Goal: Task Accomplishment & Management: Complete application form

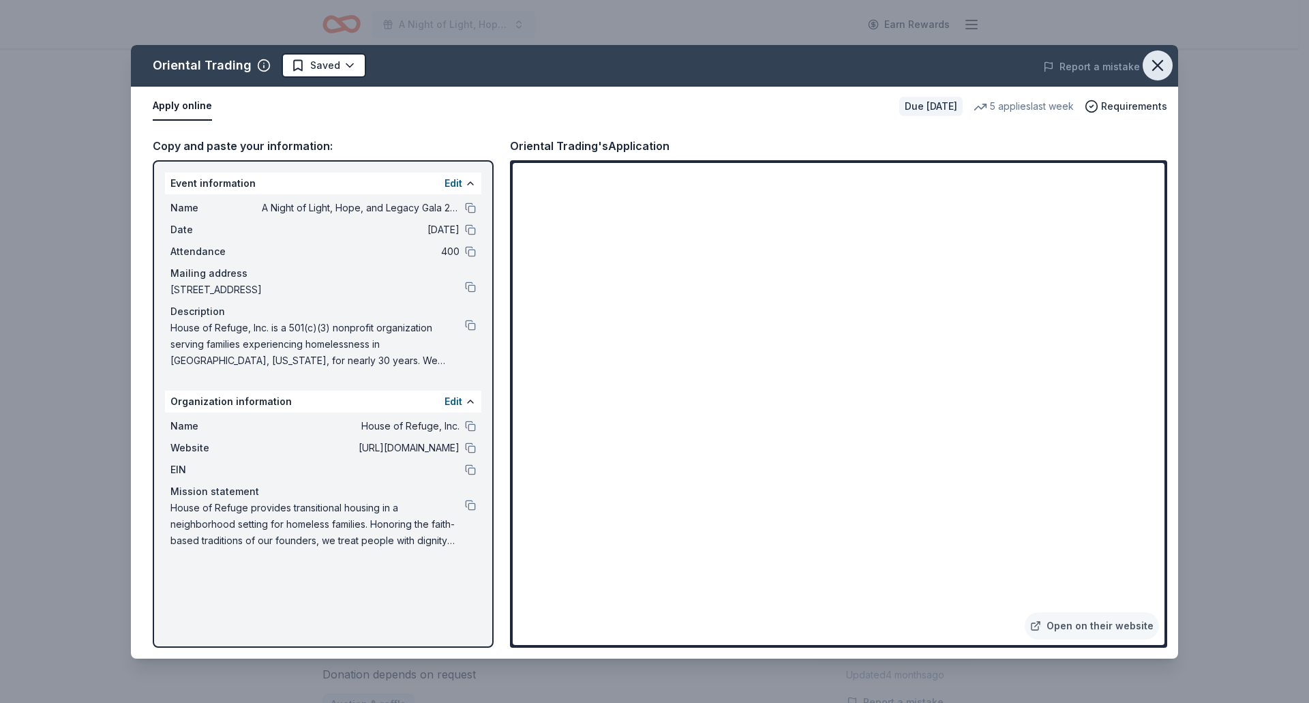
click at [1157, 71] on icon "button" at bounding box center [1157, 65] width 19 height 19
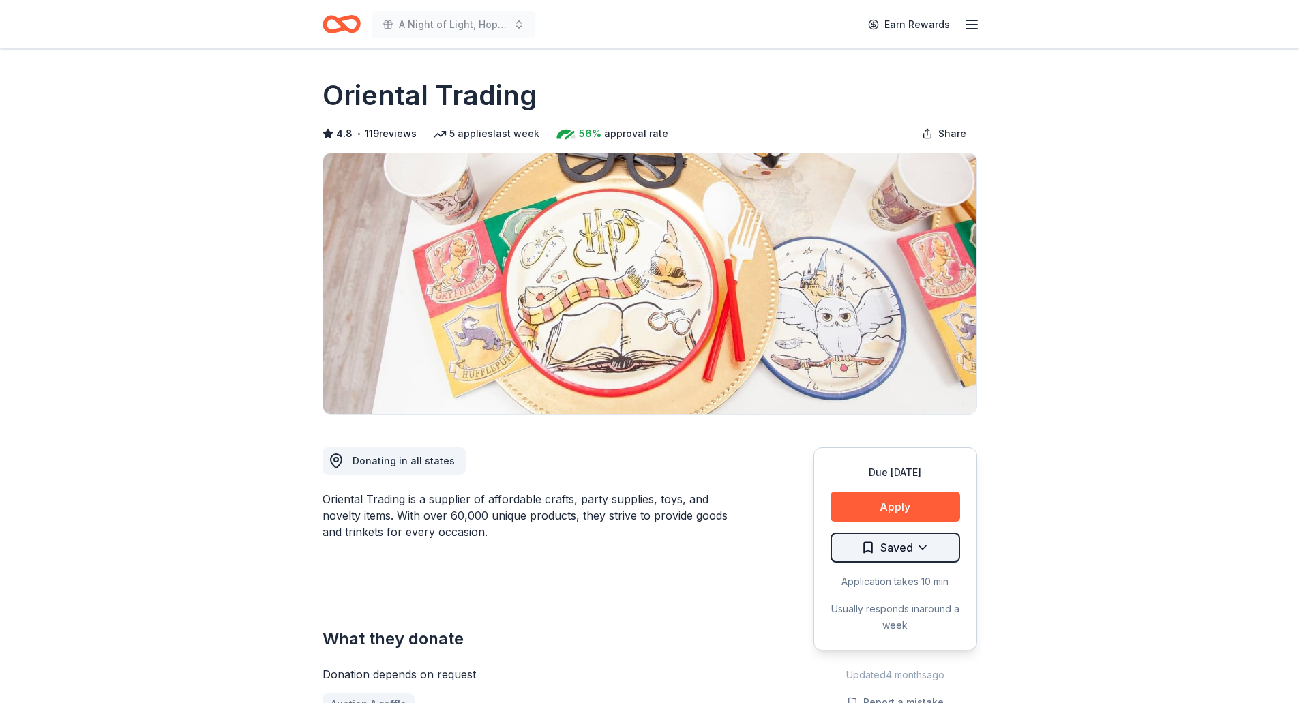
click at [934, 555] on html "A Night of Light, Hope, and Legacy Gala 2026 Earn Rewards Due in 143 days Share…" at bounding box center [649, 351] width 1299 height 703
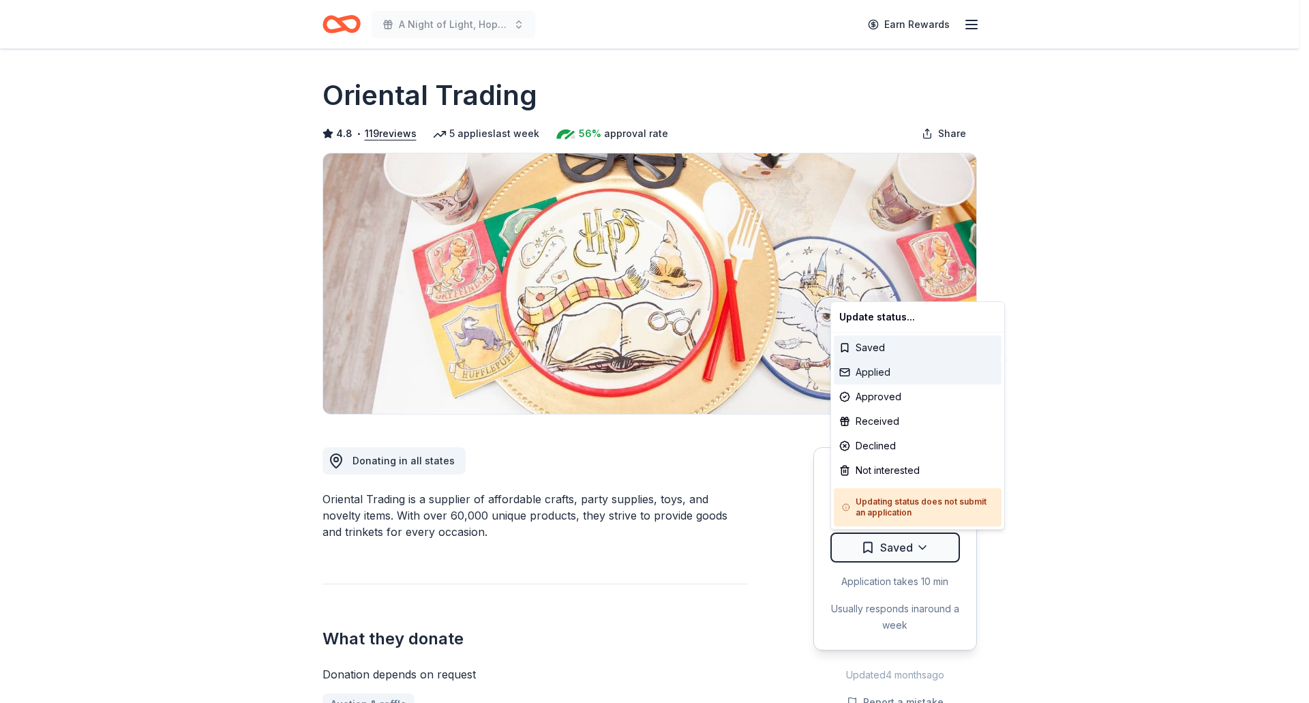
click at [914, 368] on div "Applied" at bounding box center [918, 372] width 168 height 25
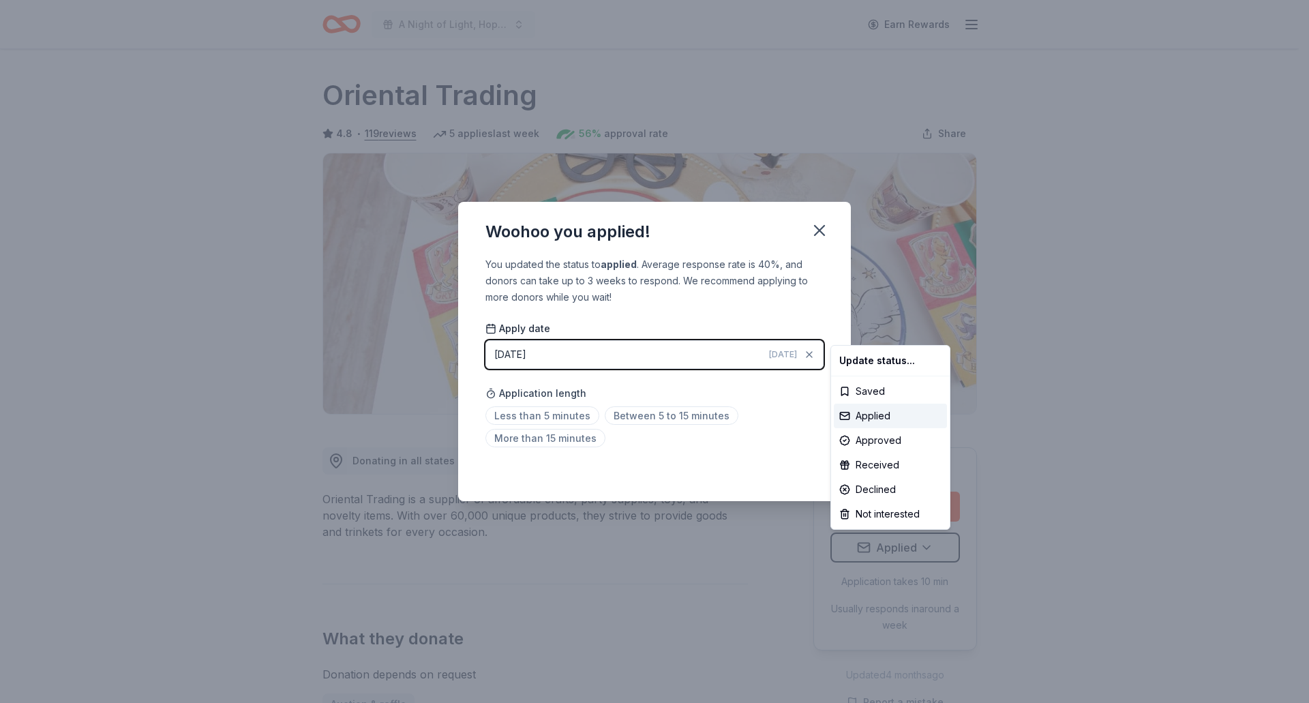
click at [816, 230] on html "A Night of Light, Hope, and Legacy Gala 2026 Earn Rewards Due in 143 days Share…" at bounding box center [654, 351] width 1309 height 703
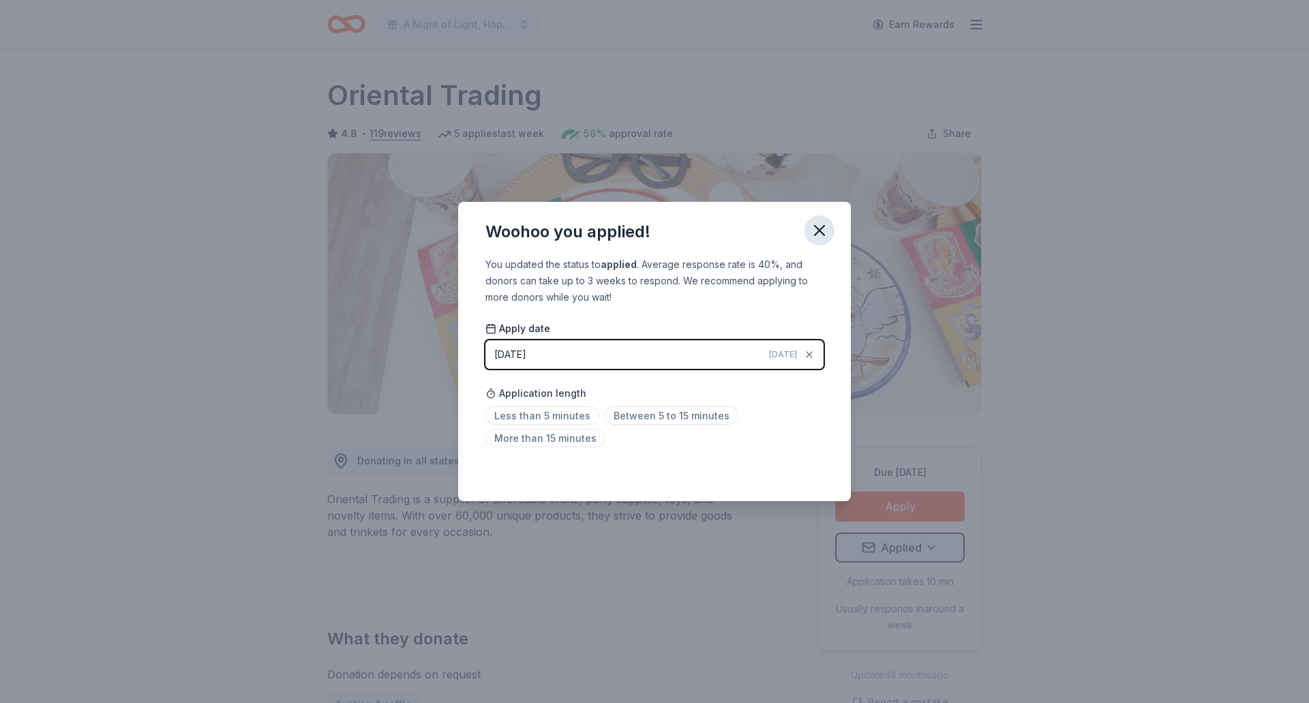
click at [822, 230] on icon "button" at bounding box center [819, 230] width 19 height 19
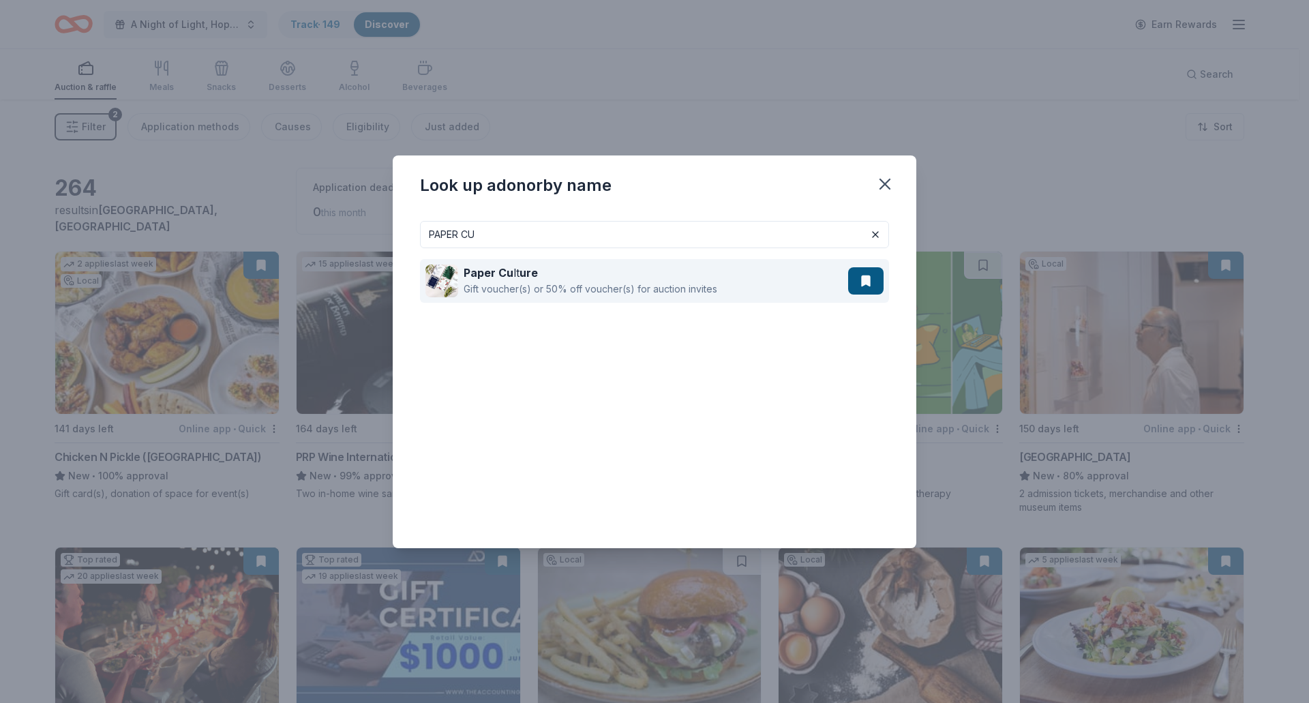
click at [688, 279] on div "Paper Cu lt ure" at bounding box center [591, 273] width 254 height 16
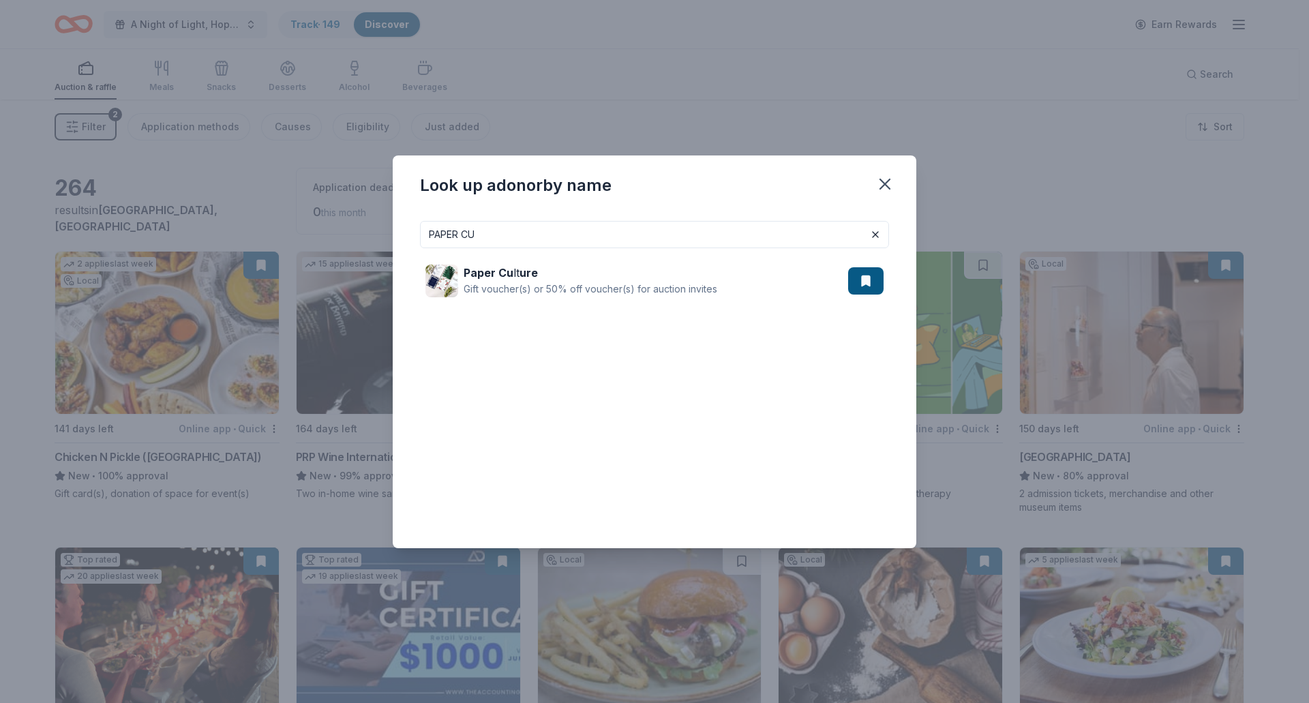
drag, startPoint x: 533, startPoint y: 245, endPoint x: 344, endPoint y: 248, distance: 188.9
click at [344, 248] on div "Look up a donor by name PAPER CU Paper Cu lt ure Gift voucher(s) or 50% off vou…" at bounding box center [654, 351] width 1309 height 703
type input "PHOENIX RISING"
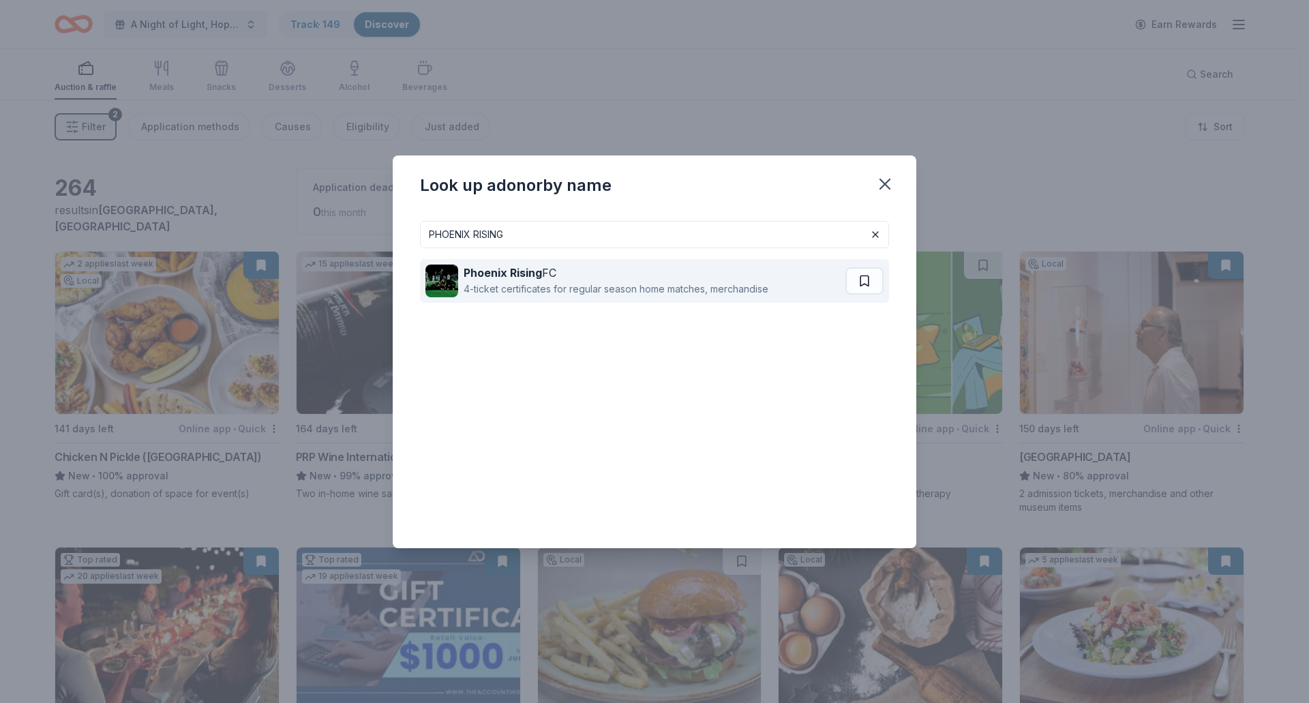
click at [503, 265] on div "Phoenix Rising FC" at bounding box center [616, 273] width 305 height 16
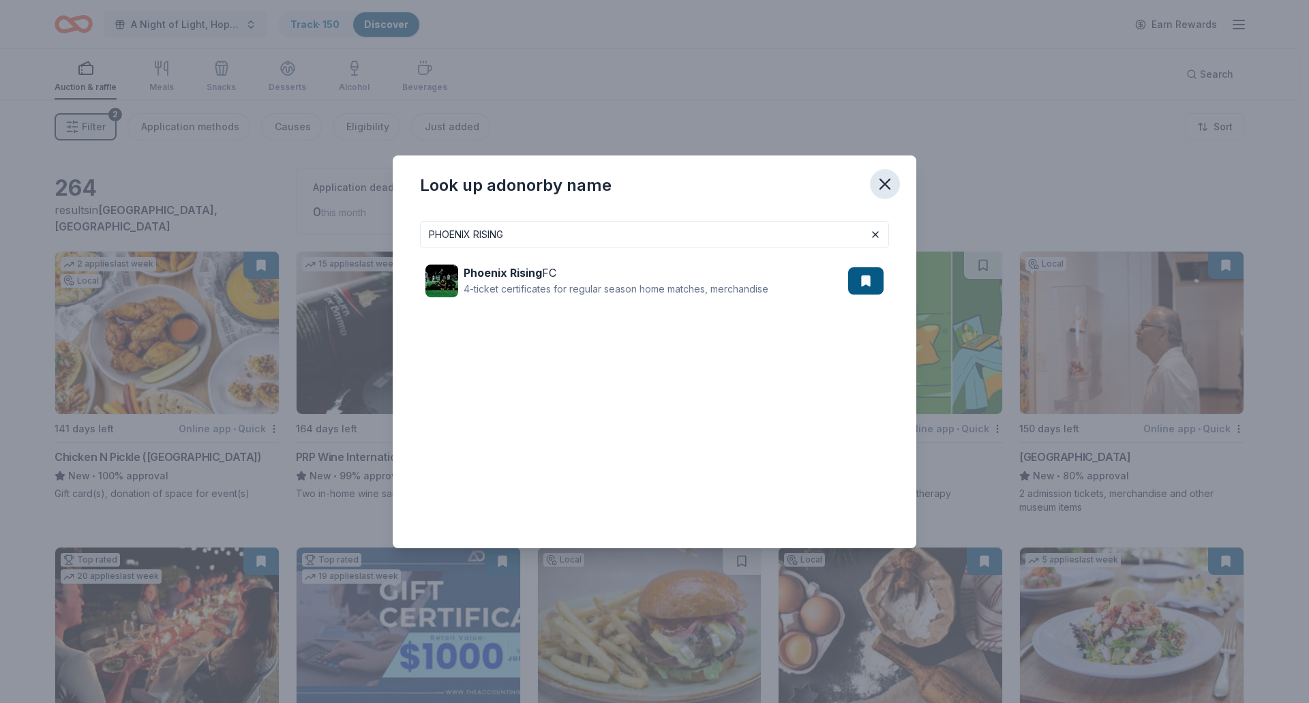
click at [891, 184] on icon "button" at bounding box center [885, 184] width 19 height 19
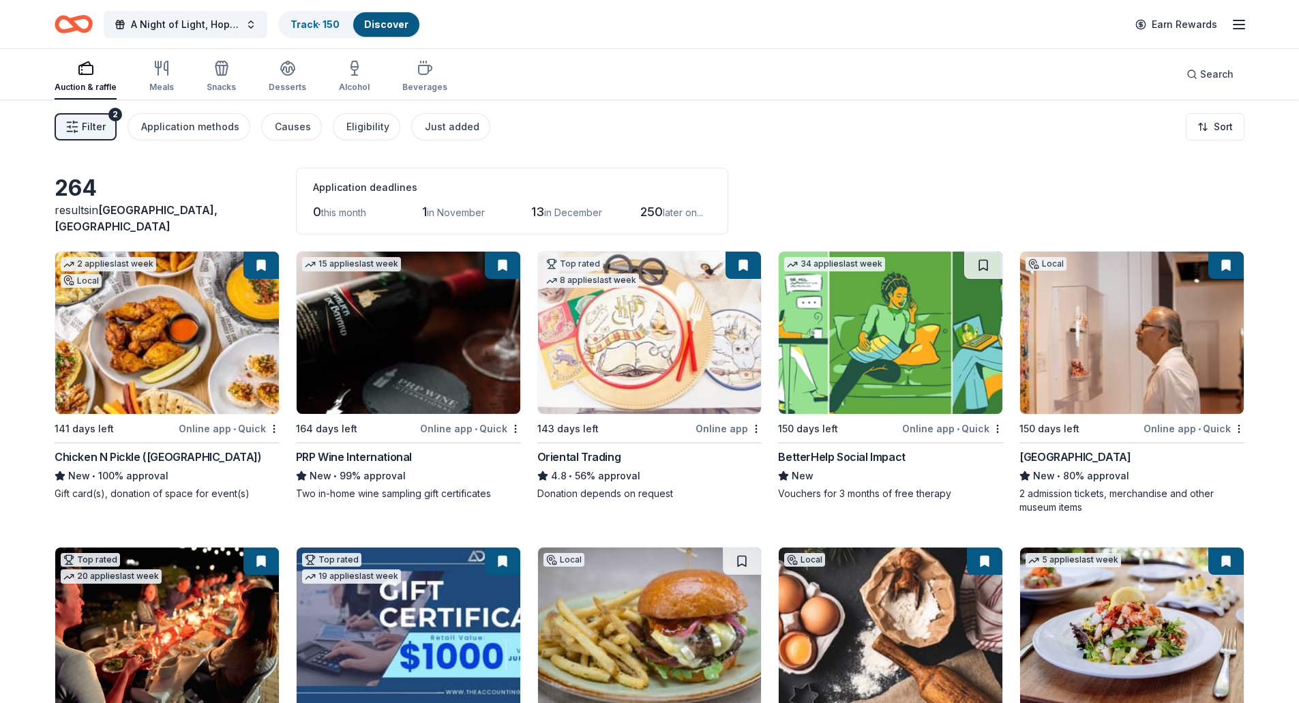
click at [371, 23] on link "Discover" at bounding box center [386, 24] width 44 height 12
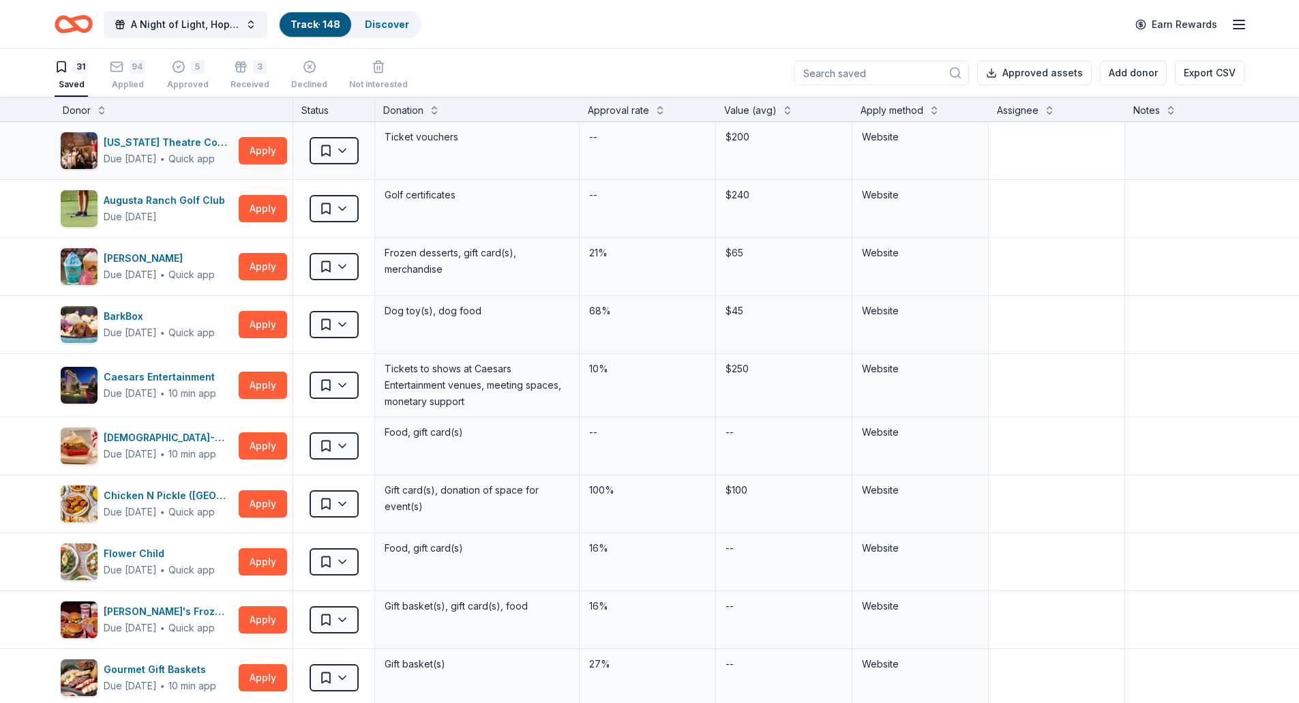
scroll to position [1, 0]
click at [399, 29] on link "Discover" at bounding box center [387, 24] width 44 height 12
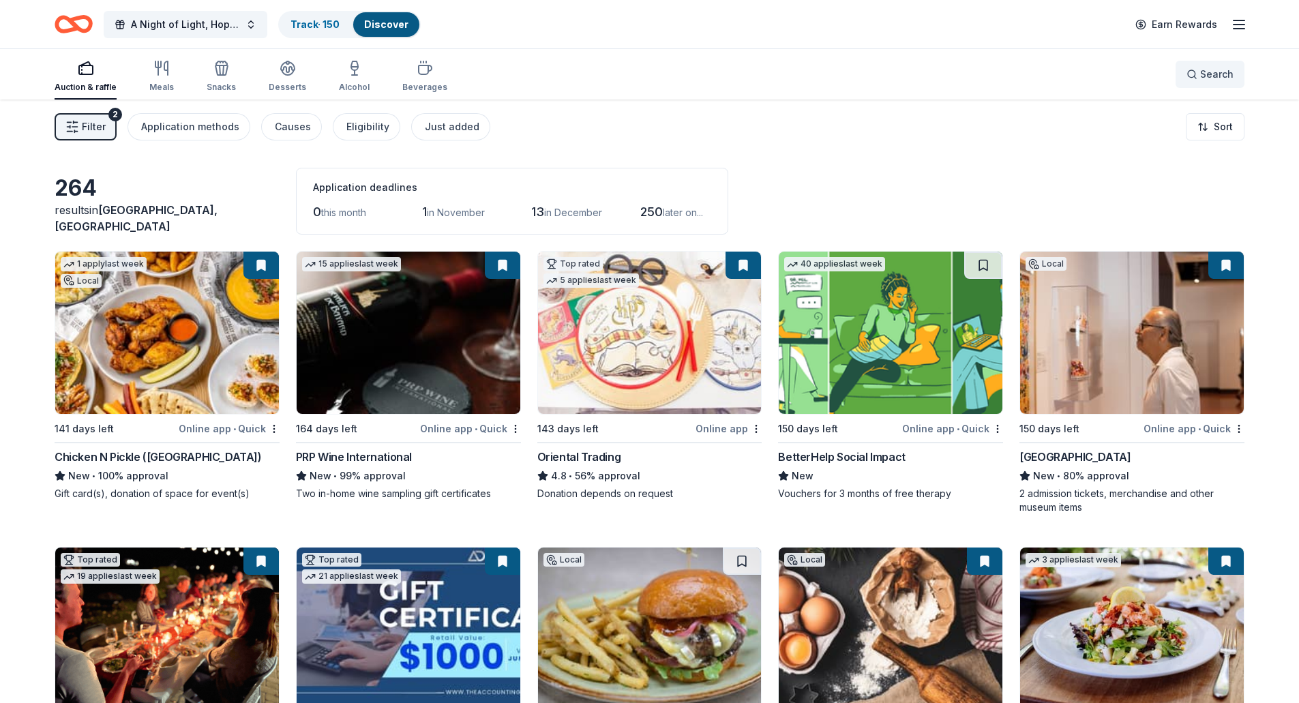
click at [1183, 79] on button "Search" at bounding box center [1210, 74] width 69 height 27
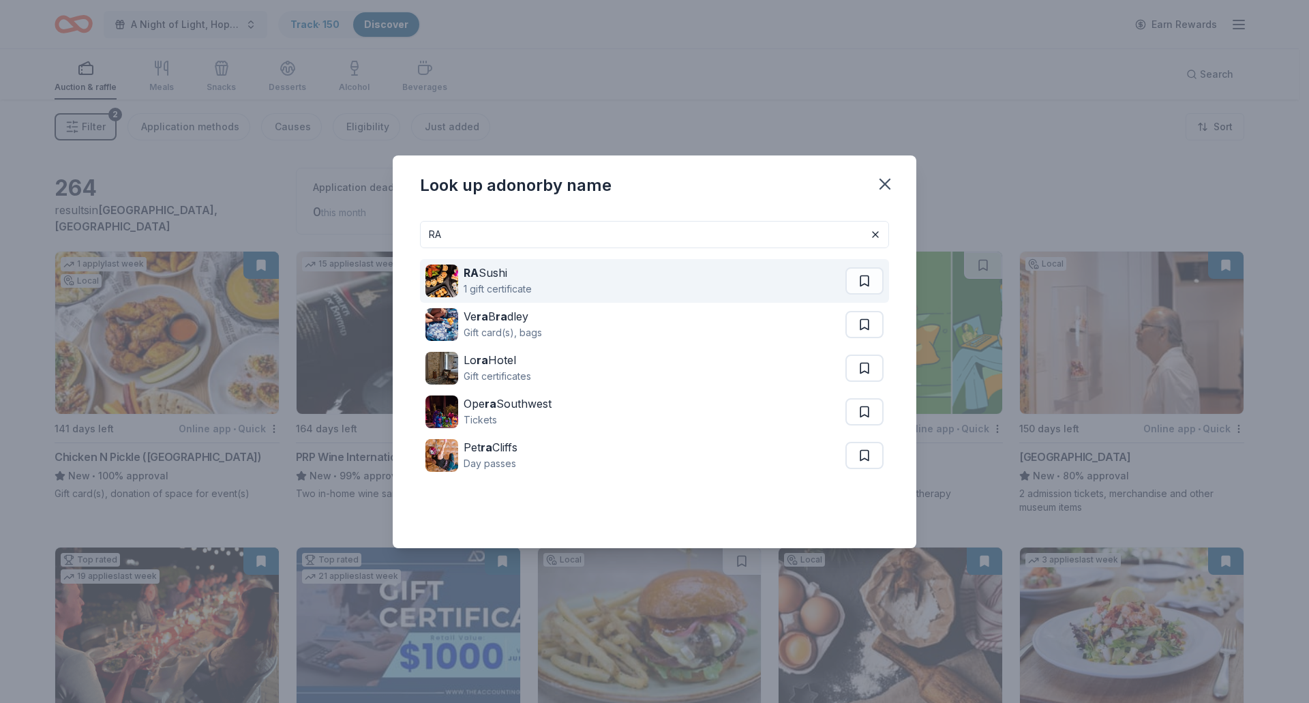
click at [483, 285] on div "1 gift certificate" at bounding box center [498, 289] width 68 height 16
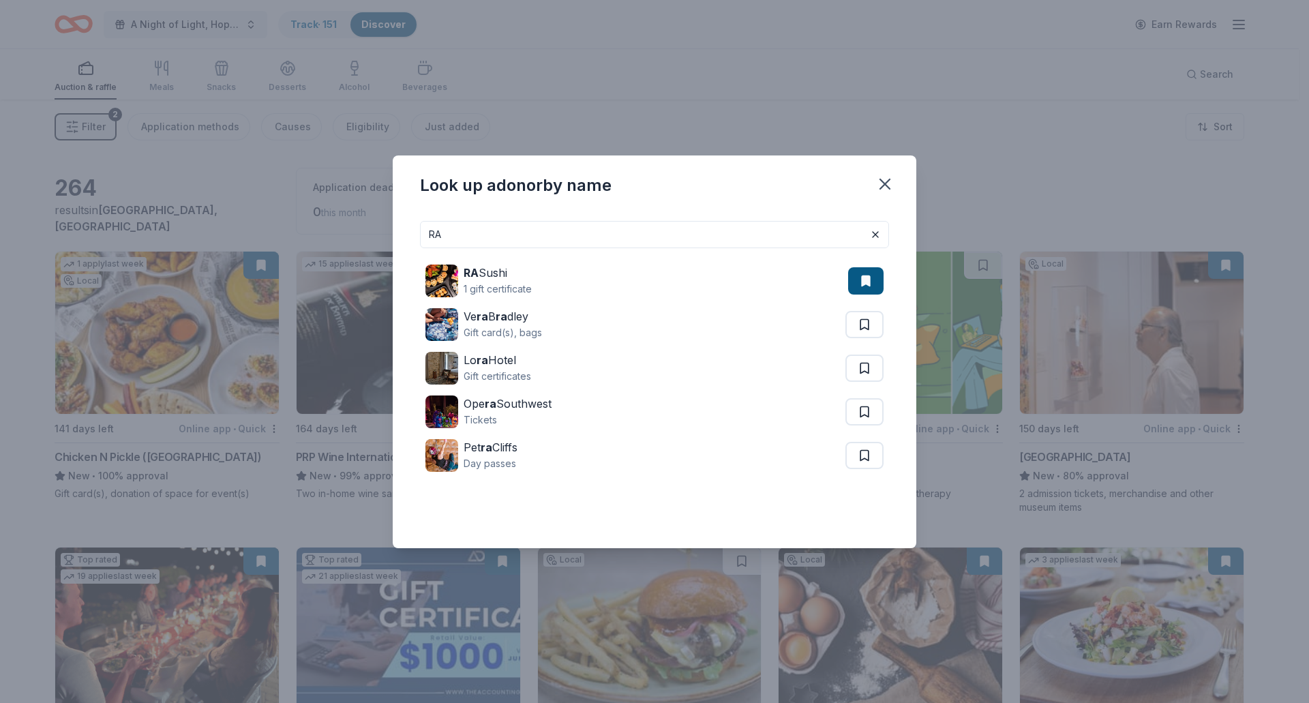
drag, startPoint x: 458, startPoint y: 227, endPoint x: 271, endPoint y: 235, distance: 187.0
click at [271, 235] on div "Look up a donor by name RA RA Sushi 1 gift certificate Ve ra B ra dley Gift car…" at bounding box center [654, 351] width 1309 height 703
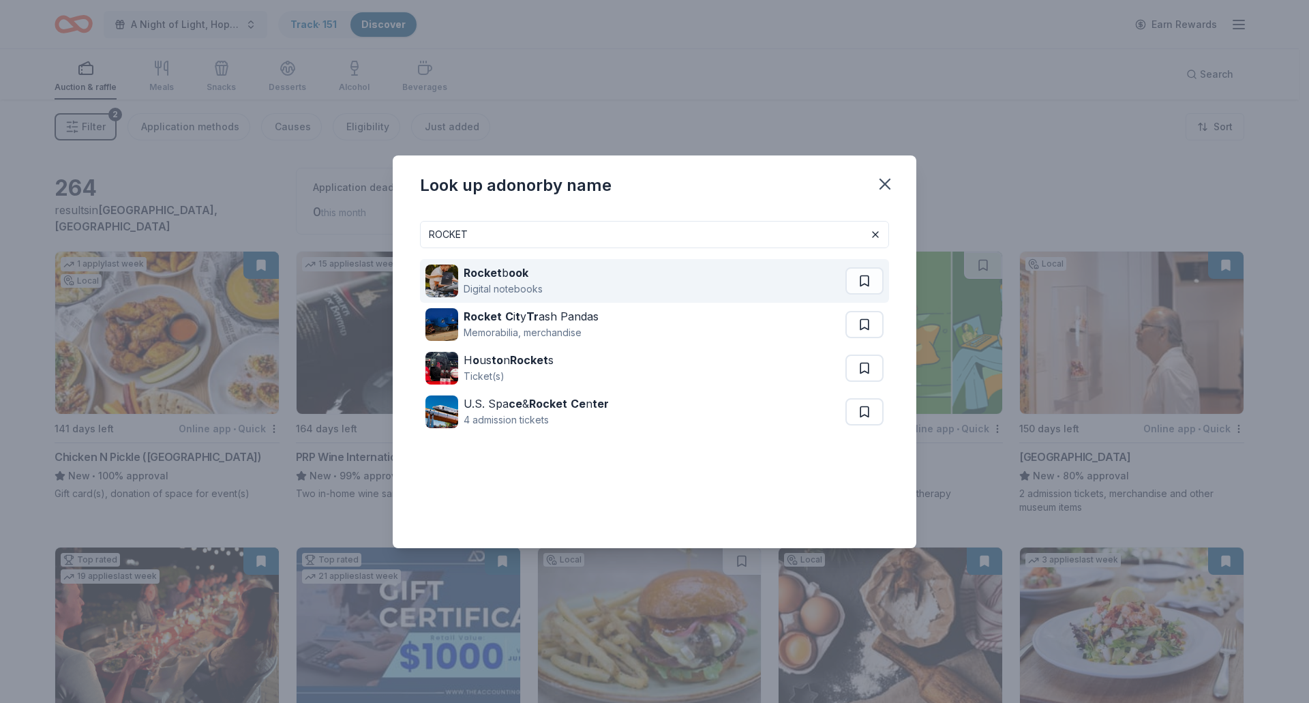
click at [528, 291] on div "Digital notebooks" at bounding box center [503, 289] width 79 height 16
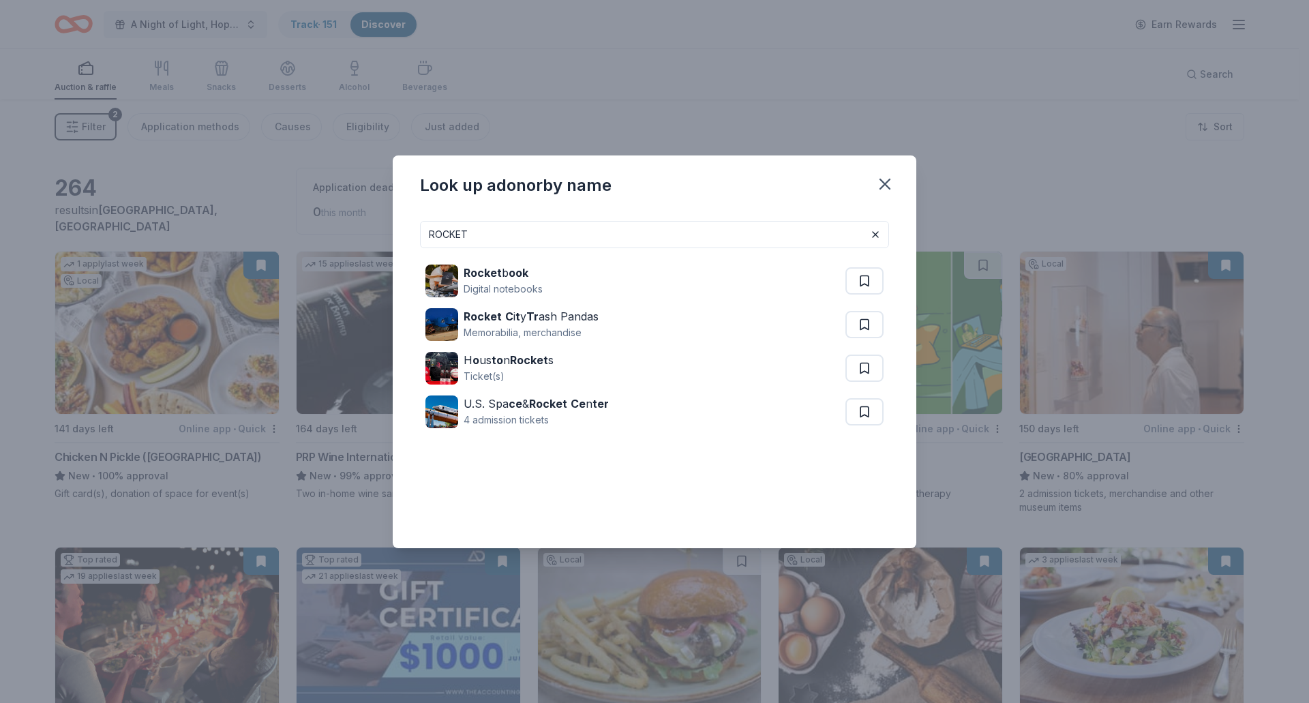
drag, startPoint x: 499, startPoint y: 239, endPoint x: 273, endPoint y: 211, distance: 227.5
click at [273, 211] on div "Look up a donor by name ROCKET Rocket b ook Digital notebooks Rocket C i t y Tr…" at bounding box center [654, 351] width 1309 height 703
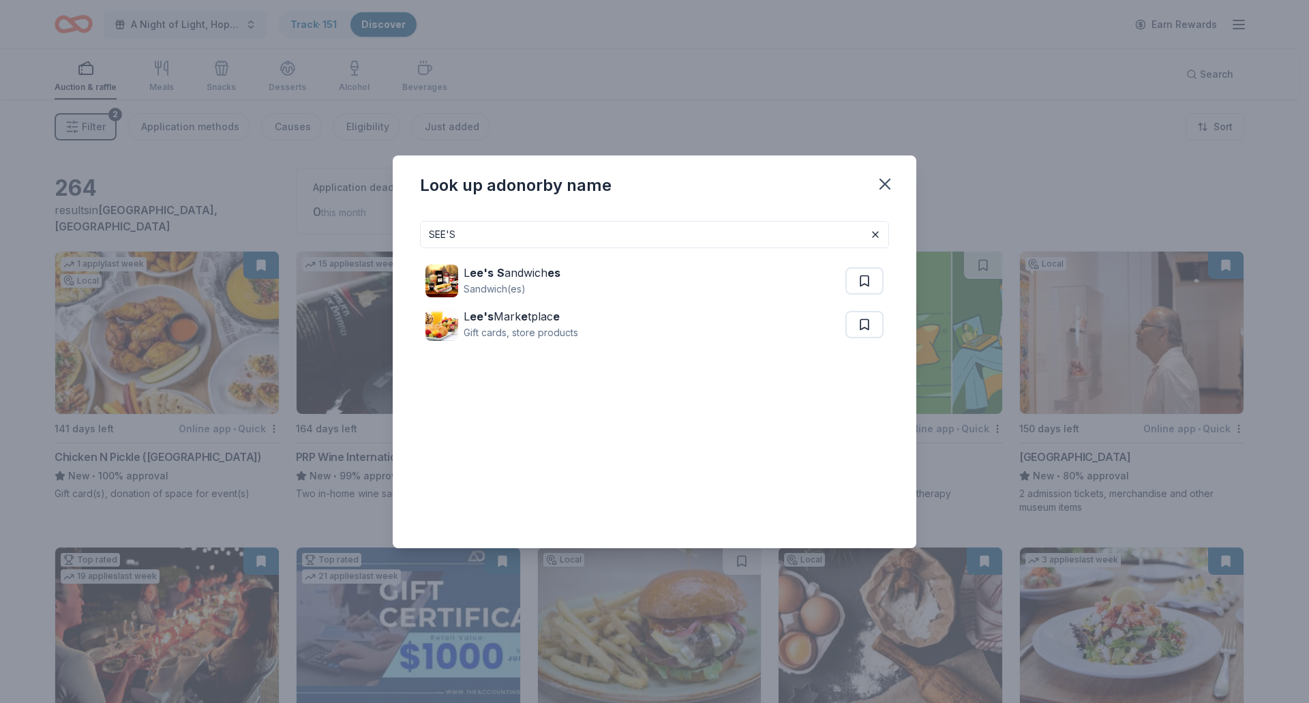
drag, startPoint x: 497, startPoint y: 232, endPoint x: 374, endPoint y: 235, distance: 123.5
click at [374, 235] on div "Look up a donor by name SEE'S L ee's S andwich es Sandwich(es) L ee's Mark e tp…" at bounding box center [654, 351] width 1309 height 703
type input "SIGNET"
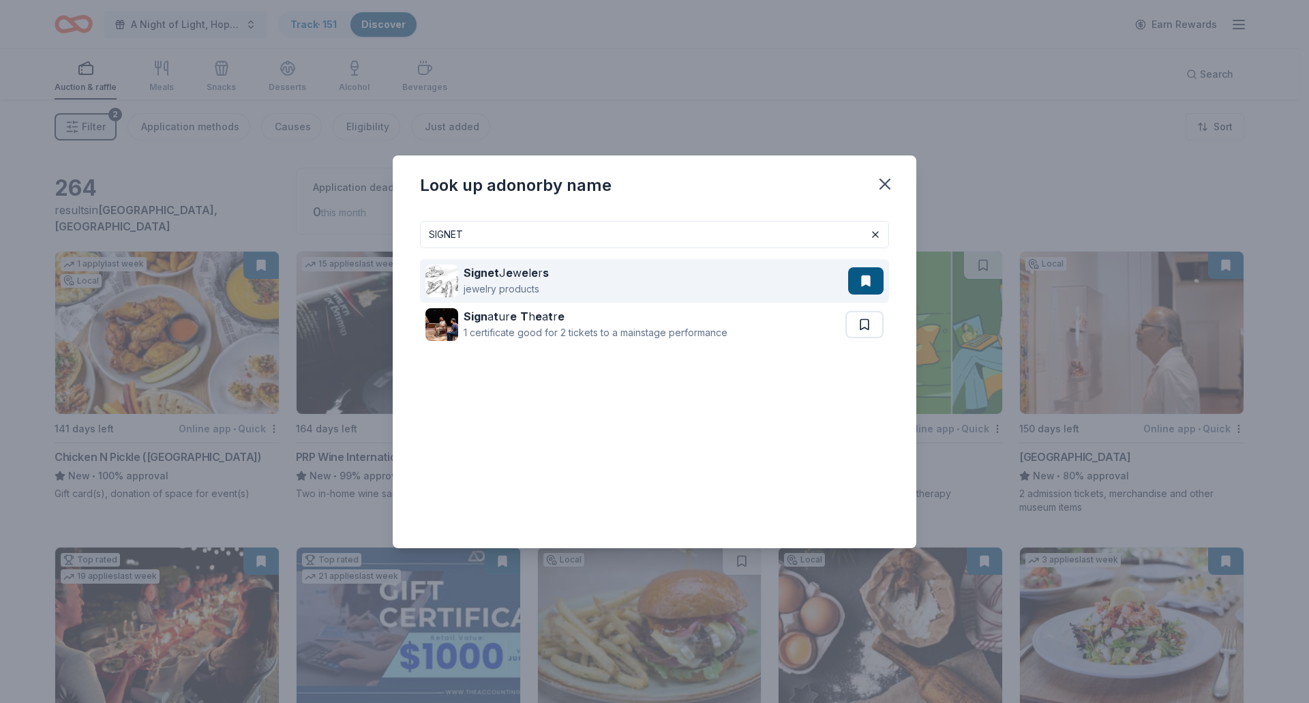
click at [545, 276] on strong "s" at bounding box center [546, 273] width 6 height 14
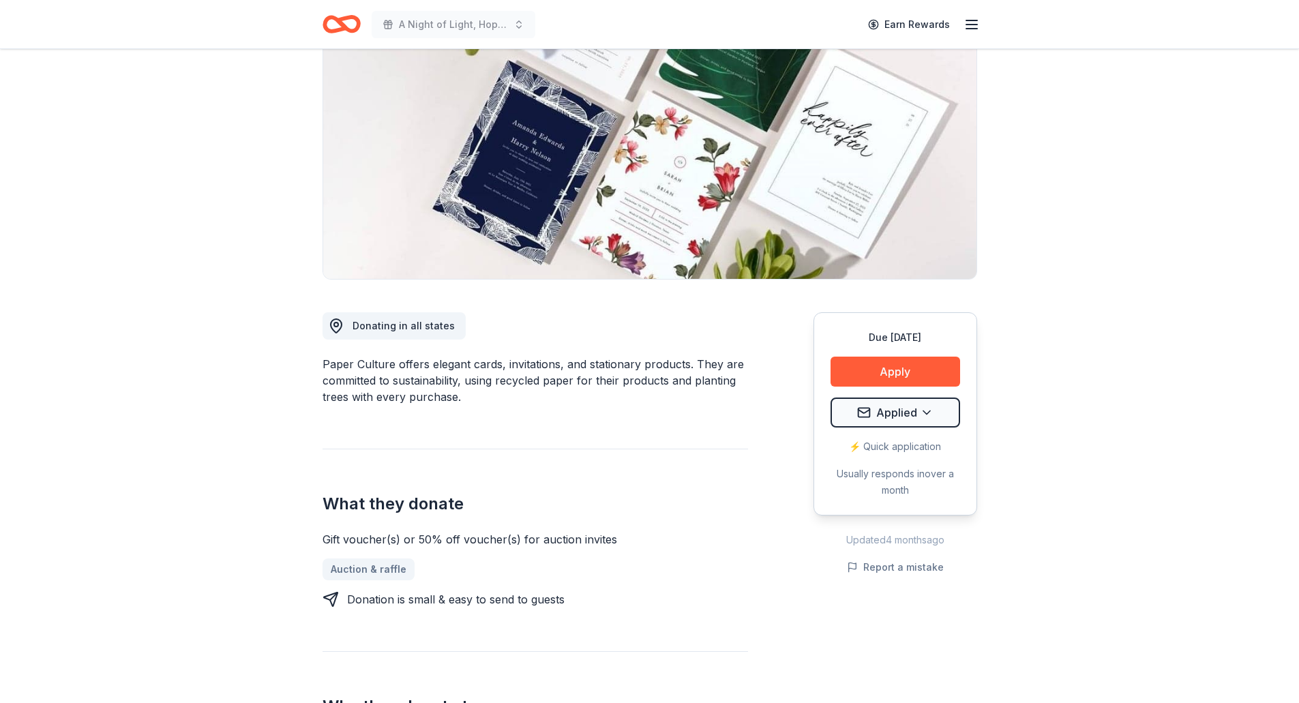
scroll to position [136, 0]
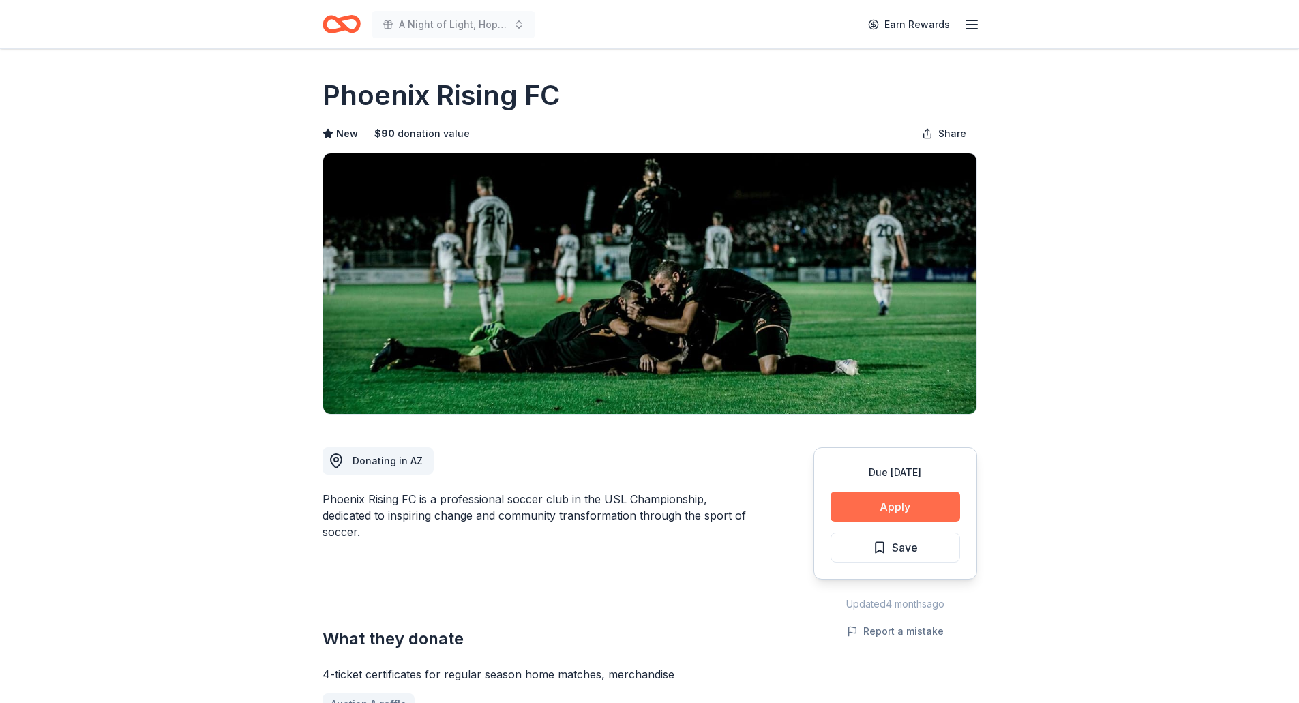
click at [875, 495] on button "Apply" at bounding box center [896, 507] width 130 height 30
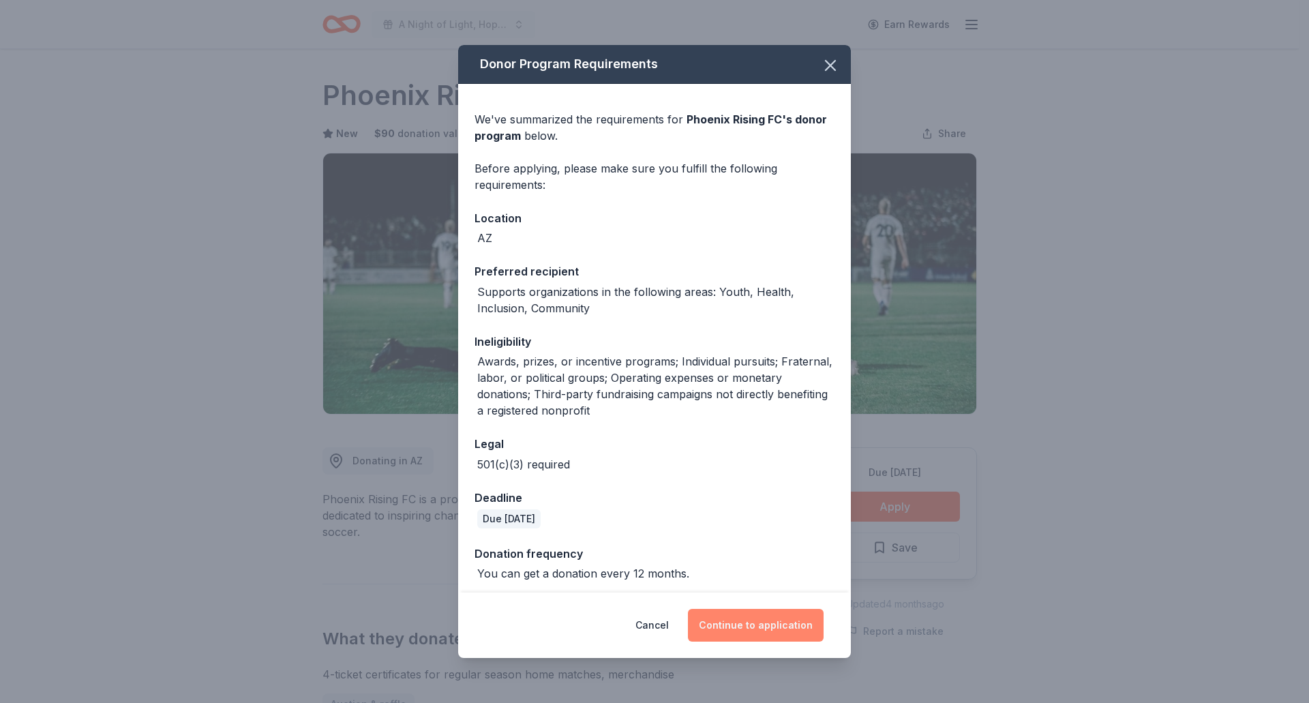
click at [754, 617] on button "Continue to application" at bounding box center [756, 625] width 136 height 33
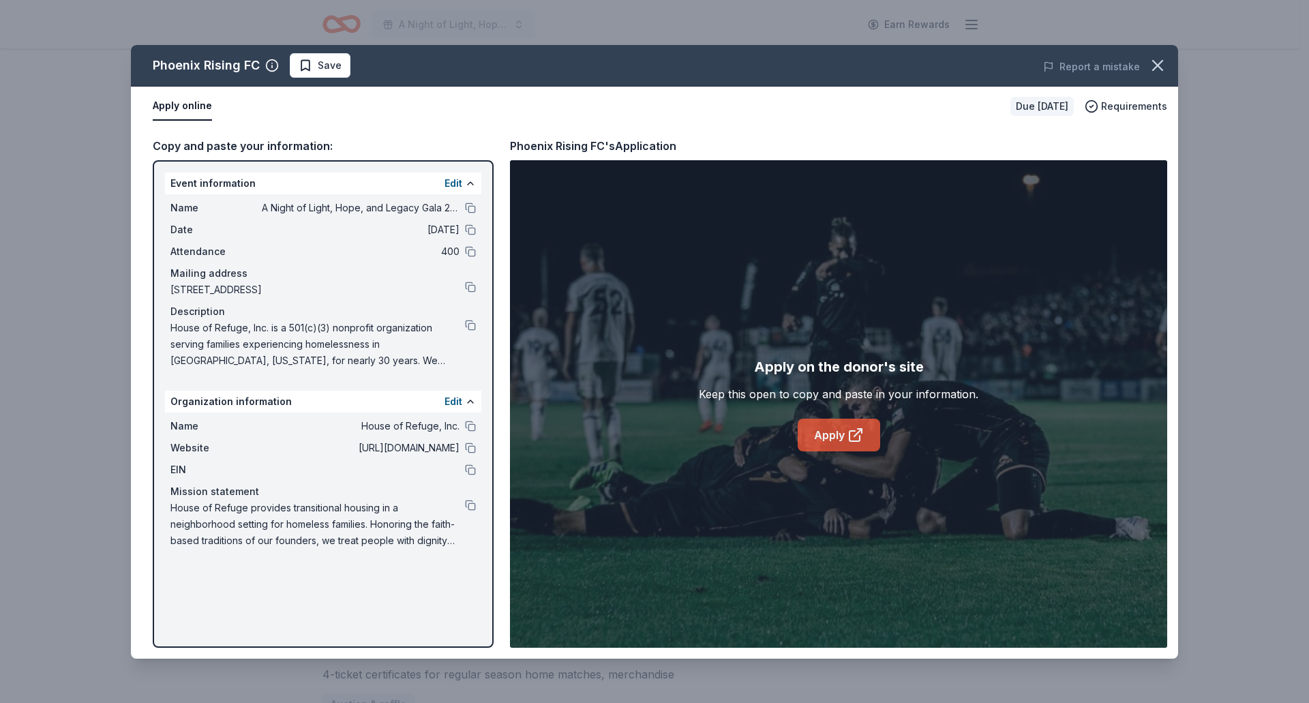
click at [852, 434] on icon at bounding box center [856, 435] width 16 height 16
click at [1163, 69] on icon "button" at bounding box center [1158, 66] width 10 height 10
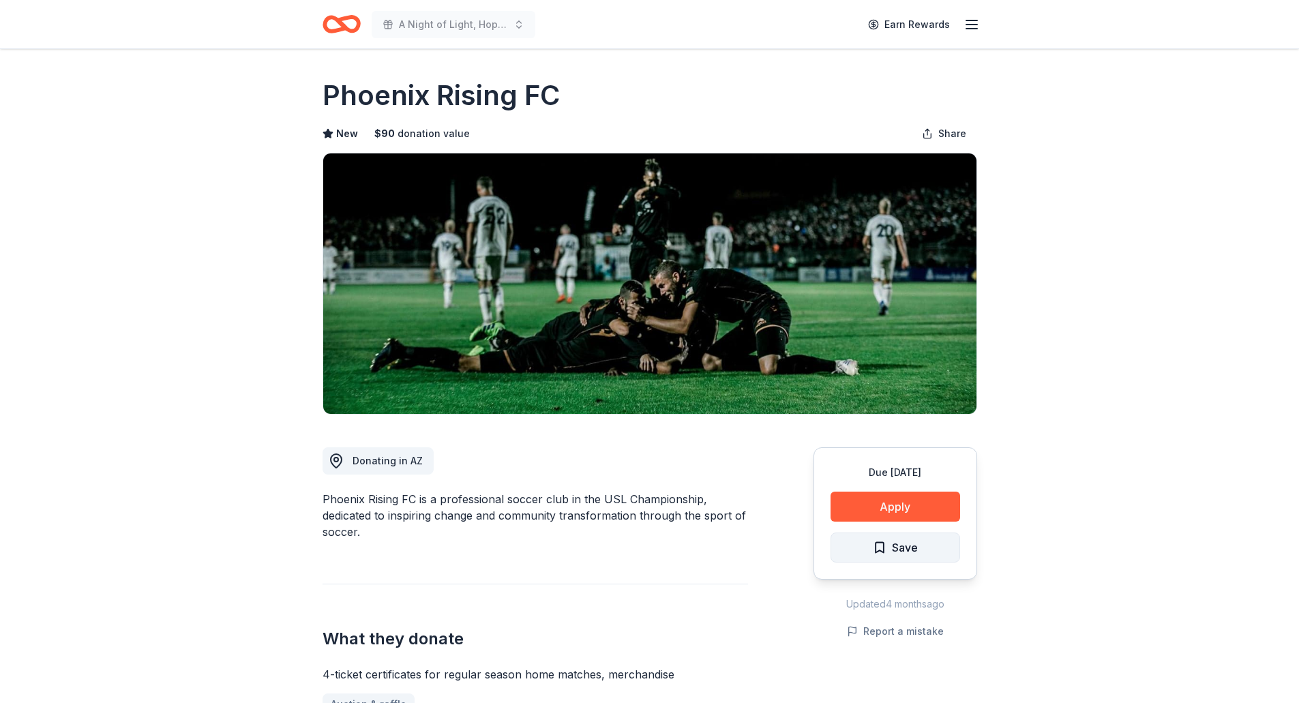
click at [936, 542] on button "Save" at bounding box center [896, 548] width 130 height 30
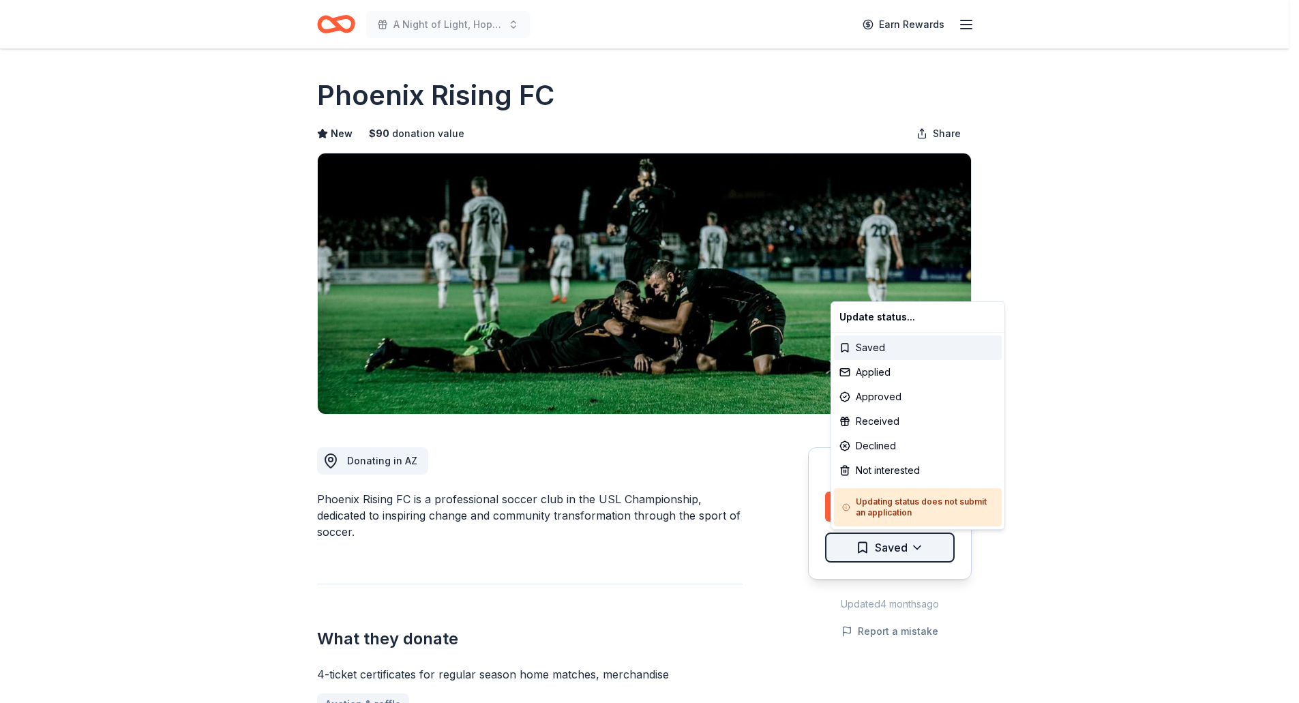
click at [907, 558] on html "A Night of Light, Hope, and Legacy Gala 2026 Earn Rewards Due in 143 days Share…" at bounding box center [649, 351] width 1299 height 703
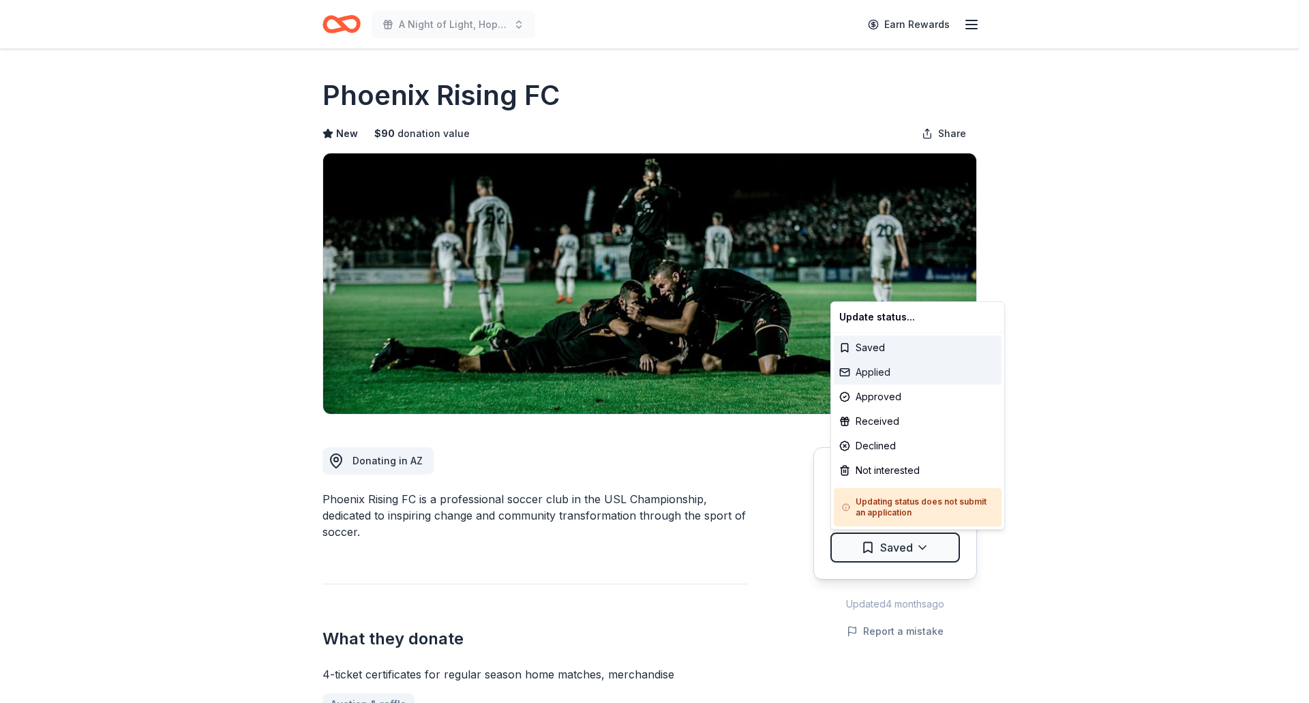
click at [880, 372] on div "Applied" at bounding box center [918, 372] width 168 height 25
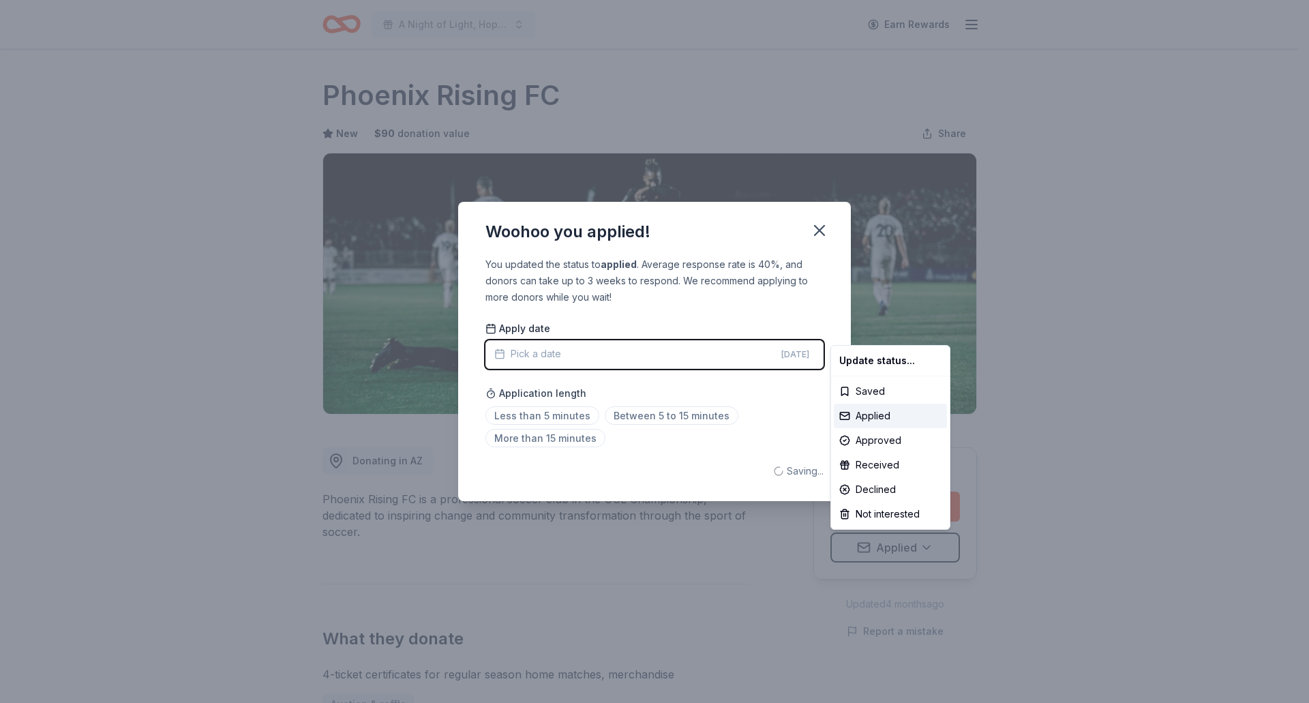
click at [1088, 351] on html "A Night of Light, Hope, and Legacy Gala 2026 Earn Rewards Due in 143 days Share…" at bounding box center [654, 351] width 1309 height 703
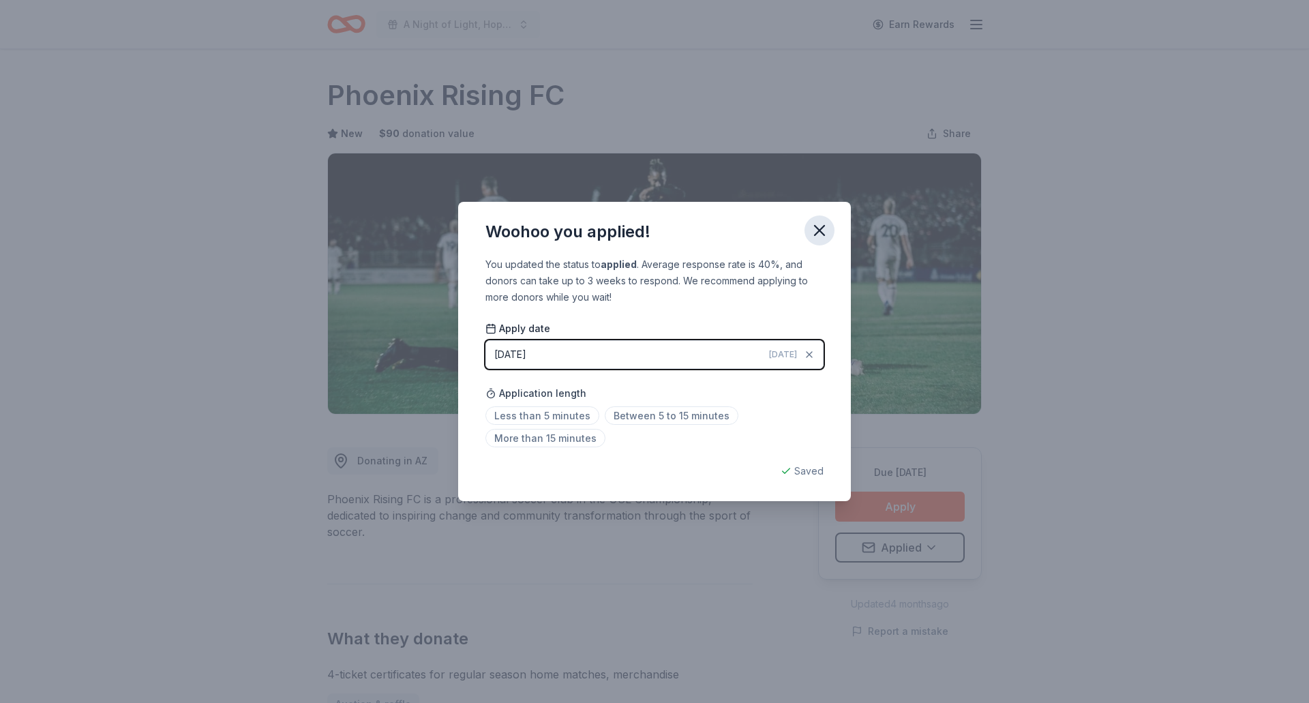
click at [820, 221] on icon "button" at bounding box center [819, 230] width 19 height 19
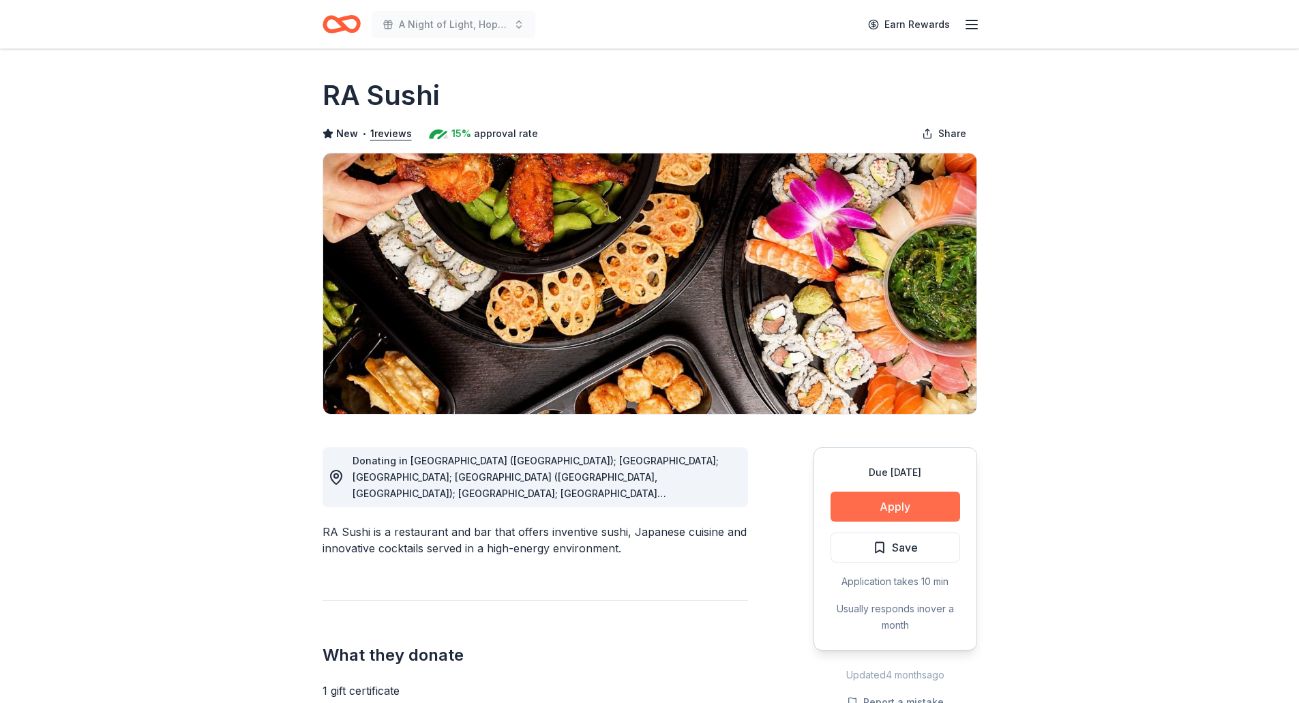
click at [878, 499] on button "Apply" at bounding box center [896, 507] width 130 height 30
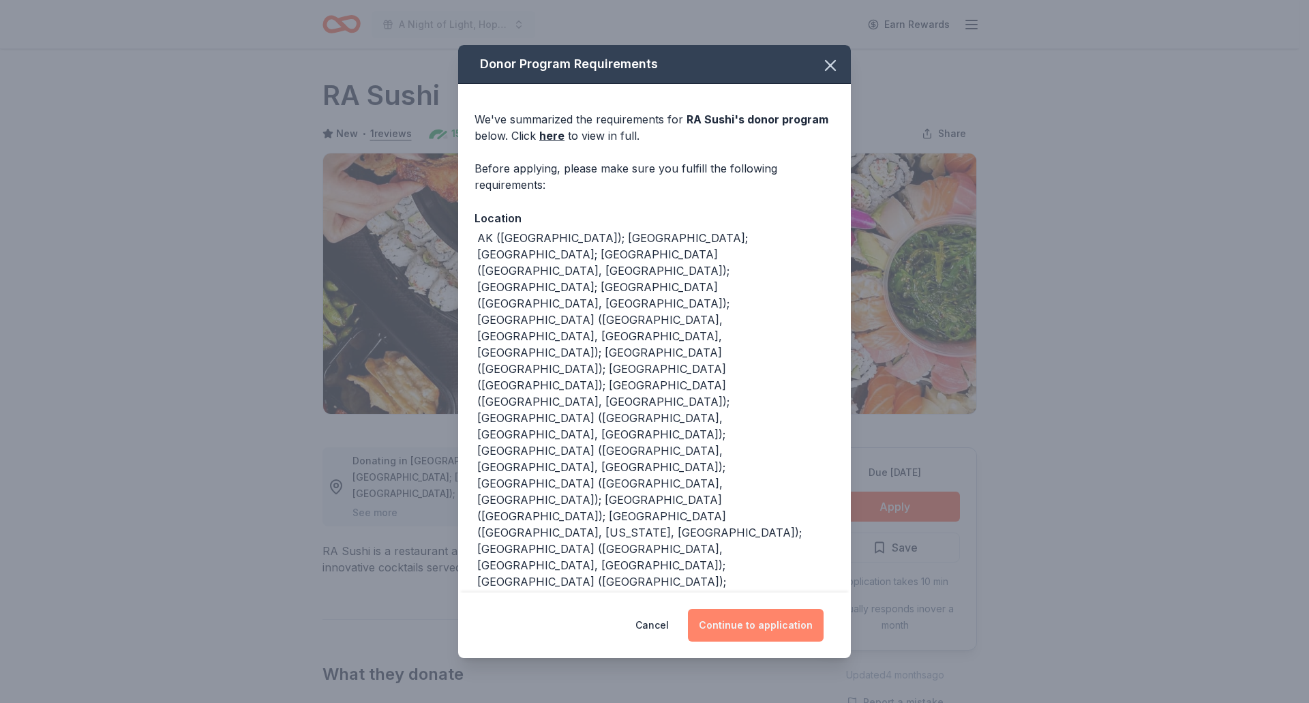
click at [769, 634] on button "Continue to application" at bounding box center [756, 625] width 136 height 33
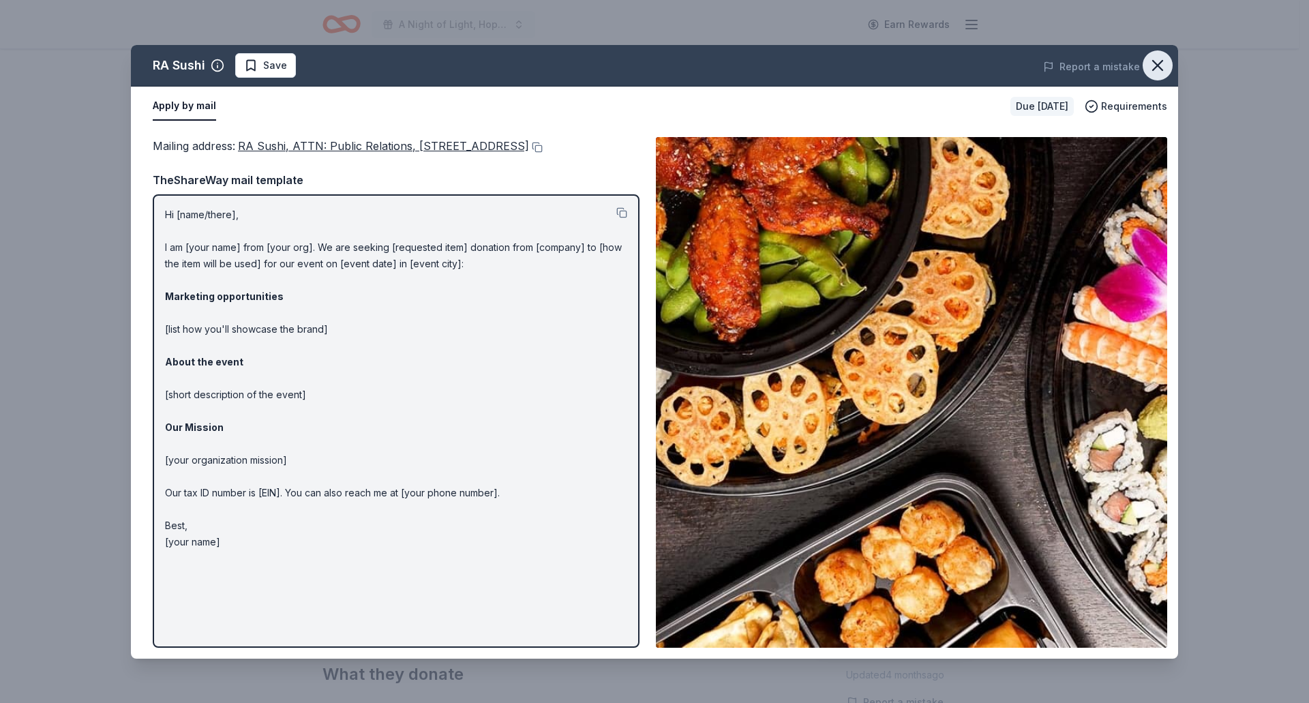
click at [1169, 70] on button "button" at bounding box center [1158, 65] width 30 height 30
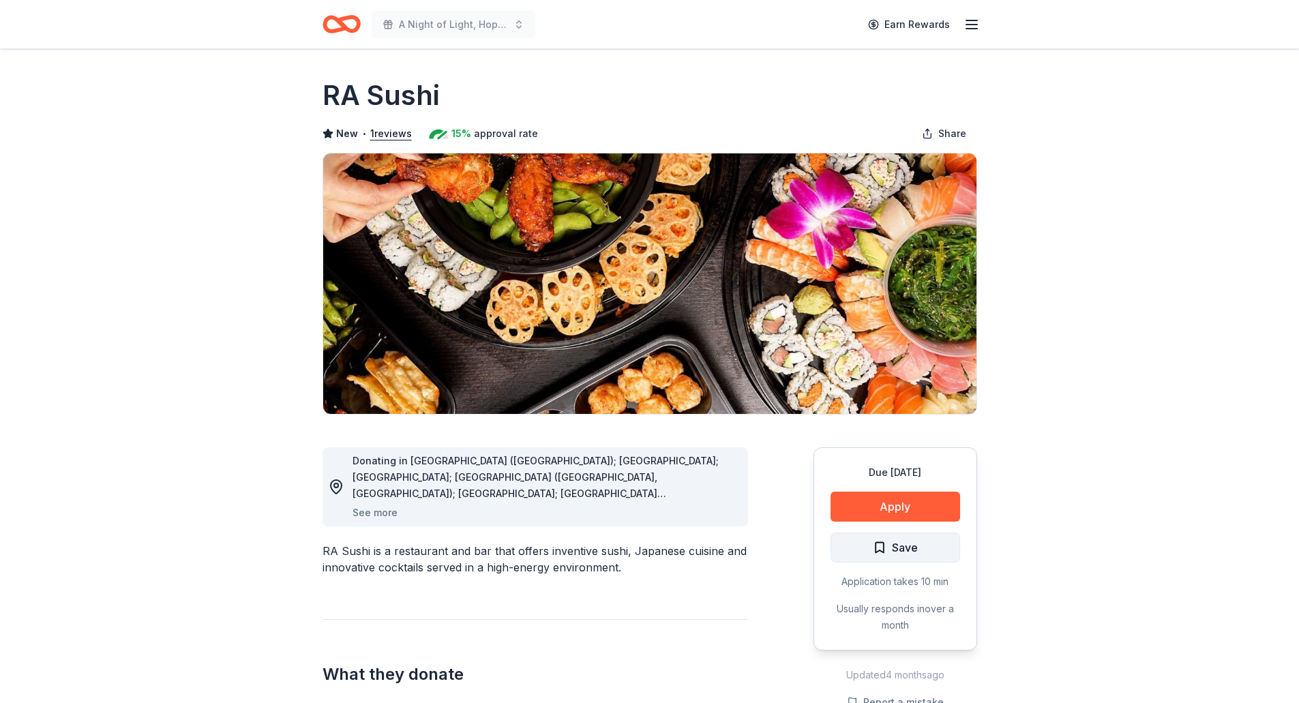
click at [891, 539] on span "Save" at bounding box center [895, 548] width 45 height 18
click at [891, 551] on html "A Night of Light, Hope, and Legacy Gala 2026 Earn Rewards Due [DATE] Share RA S…" at bounding box center [649, 351] width 1299 height 703
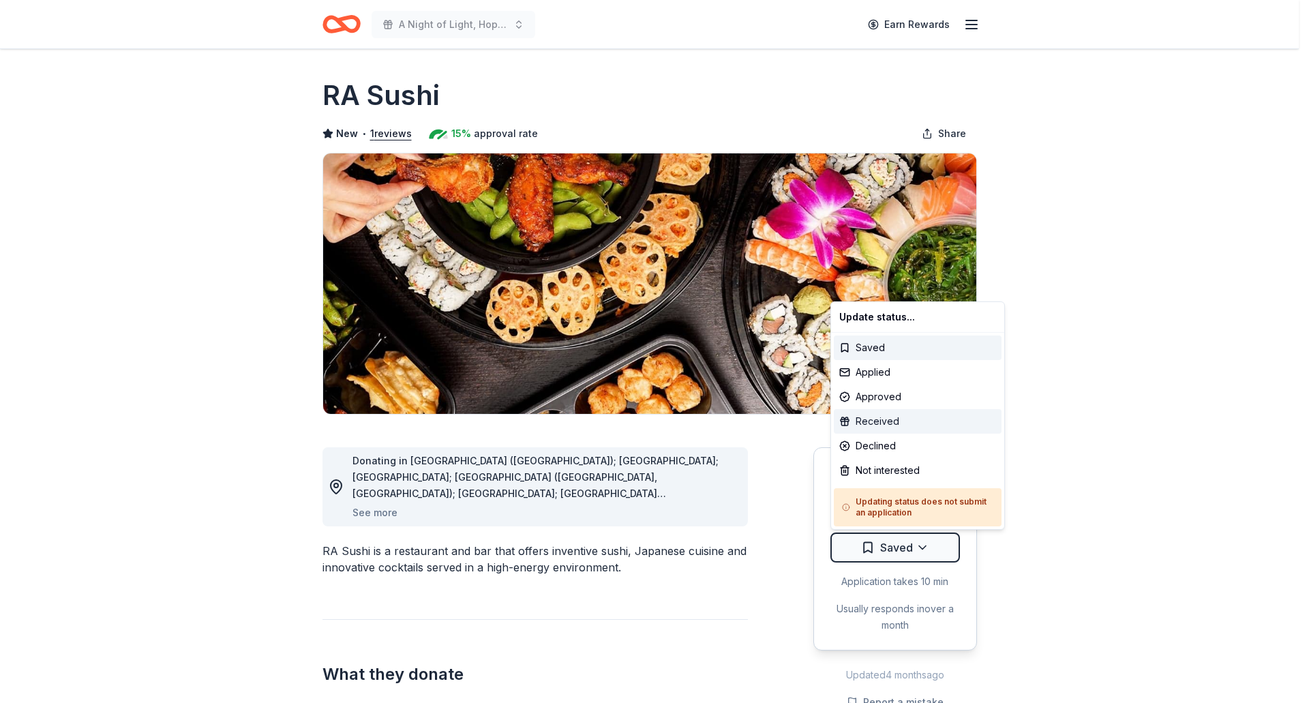
click at [911, 419] on div "Received" at bounding box center [918, 421] width 168 height 25
click at [927, 552] on html "A Night of Light, Hope, and Legacy Gala 2026 Earn Rewards Due [DATE] Share RA S…" at bounding box center [654, 351] width 1309 height 703
click at [924, 552] on html "A Night of Light, Hope, and Legacy Gala 2026 Earn Rewards Due [DATE] Share RA S…" at bounding box center [654, 351] width 1309 height 703
click at [921, 377] on div "Applied" at bounding box center [918, 372] width 168 height 25
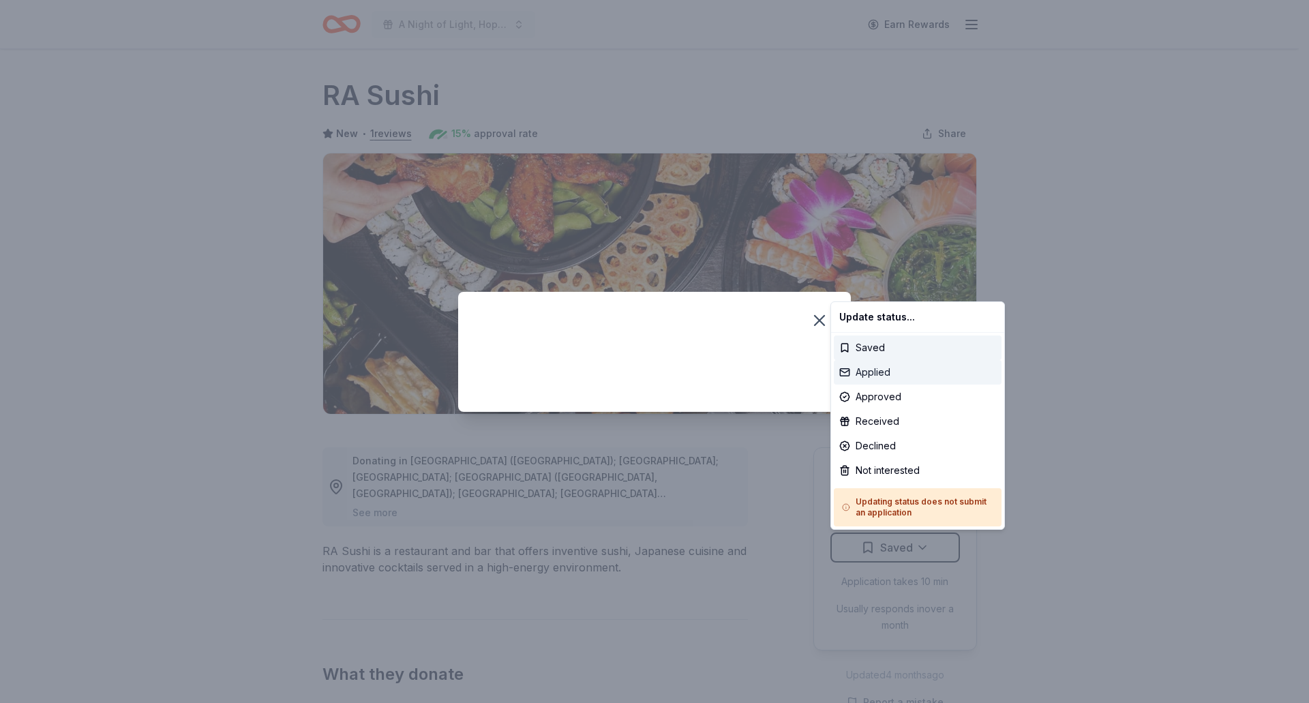
click at [921, 377] on div "Applied" at bounding box center [918, 372] width 168 height 25
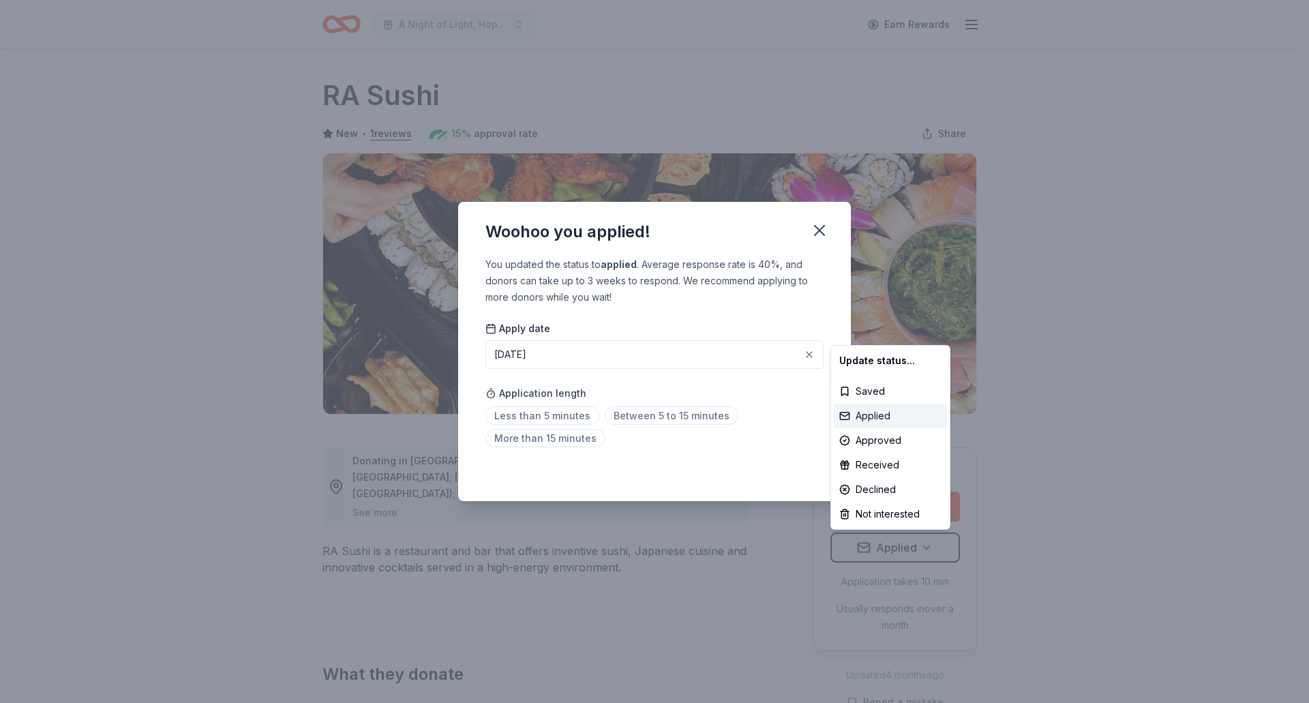
click at [904, 420] on div "Applied" at bounding box center [890, 416] width 113 height 25
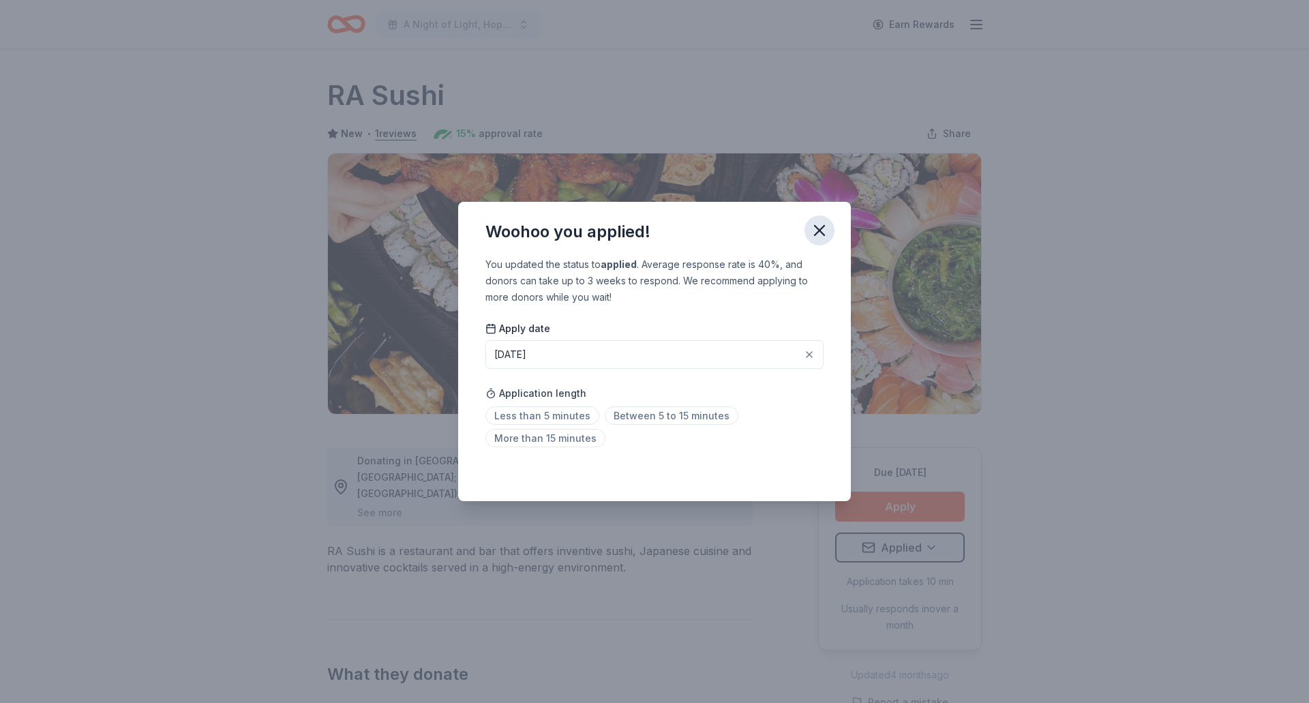
click at [818, 231] on icon "button" at bounding box center [819, 230] width 19 height 19
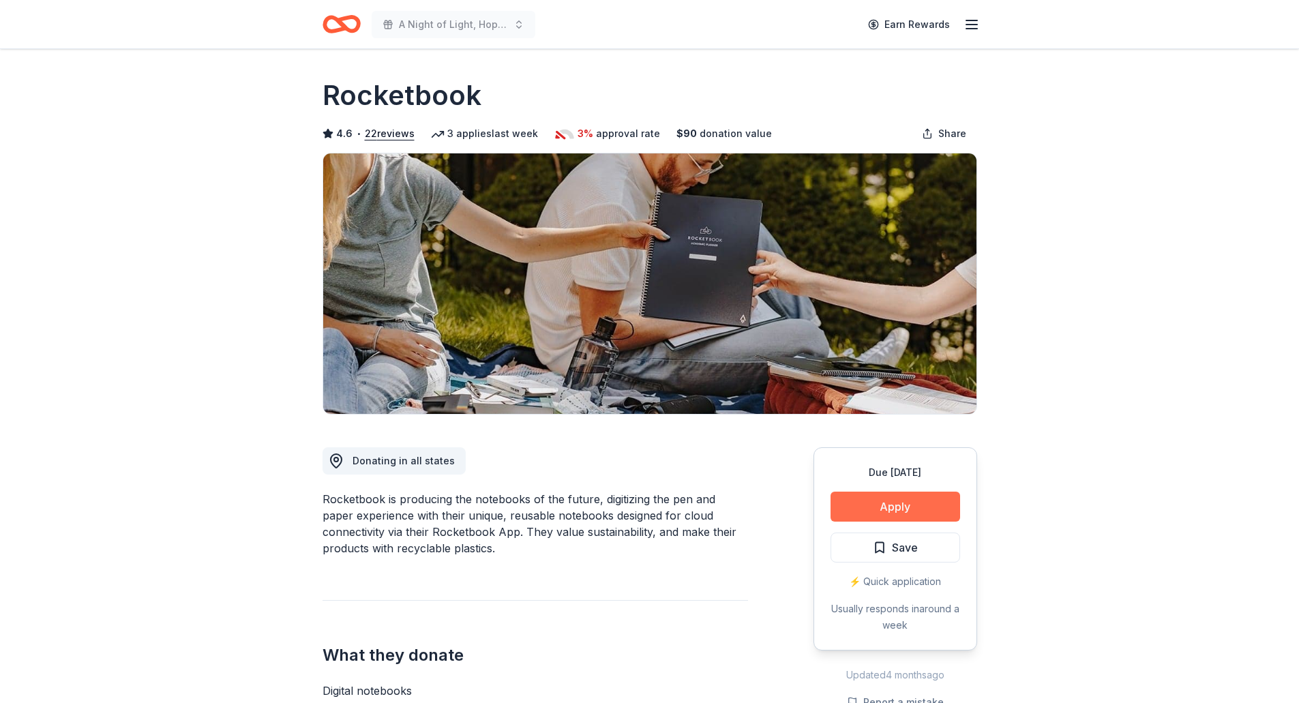
click at [849, 495] on button "Apply" at bounding box center [896, 507] width 130 height 30
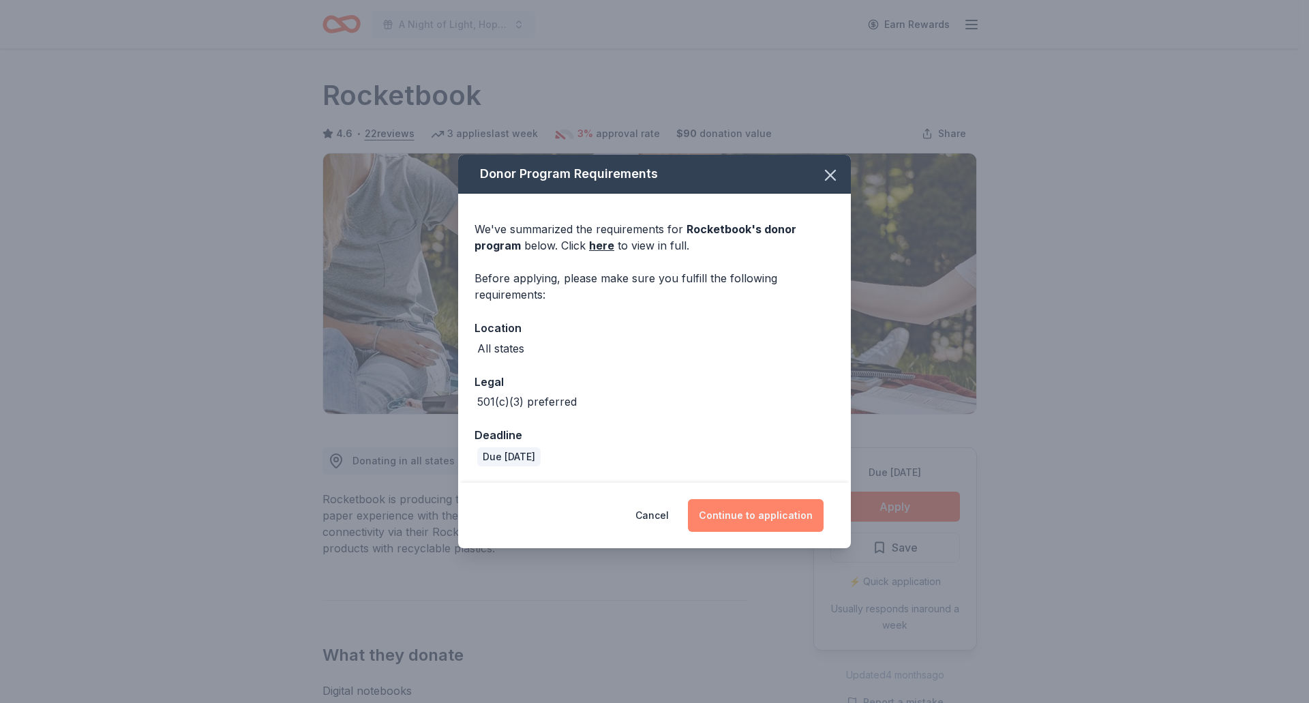
click at [789, 509] on button "Continue to application" at bounding box center [756, 515] width 136 height 33
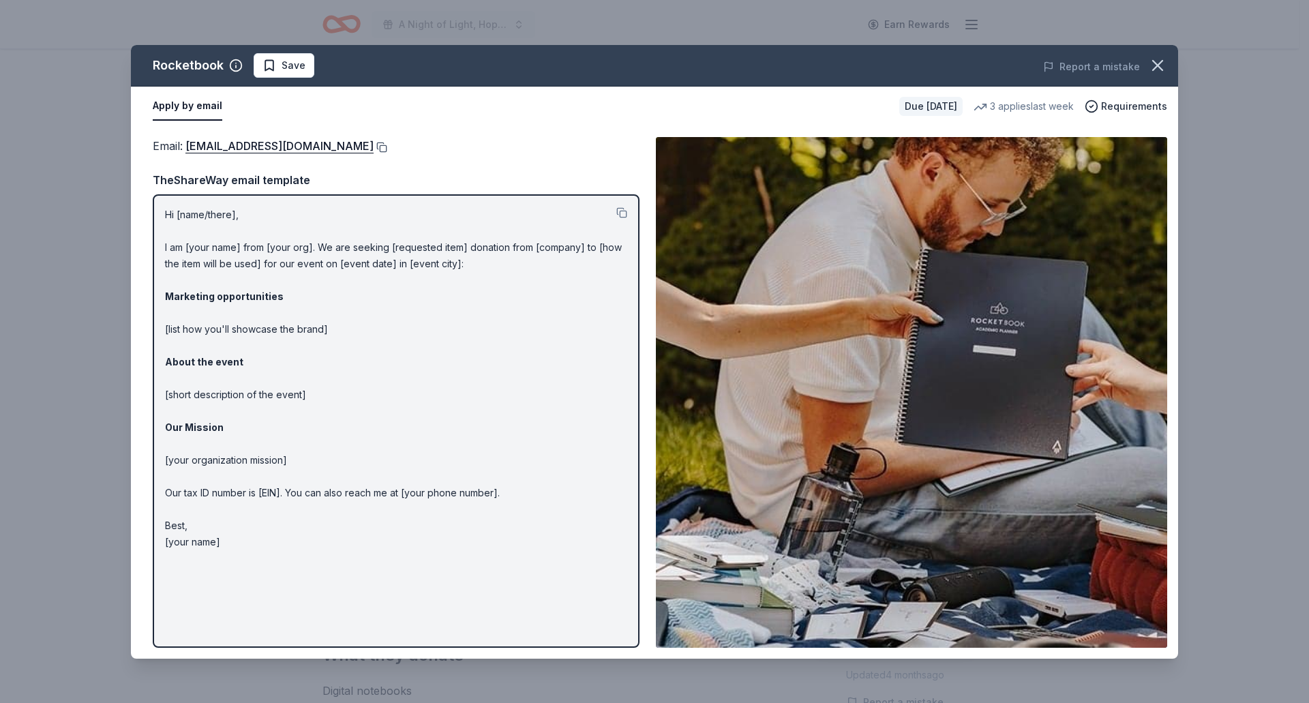
click at [387, 145] on button at bounding box center [381, 147] width 14 height 11
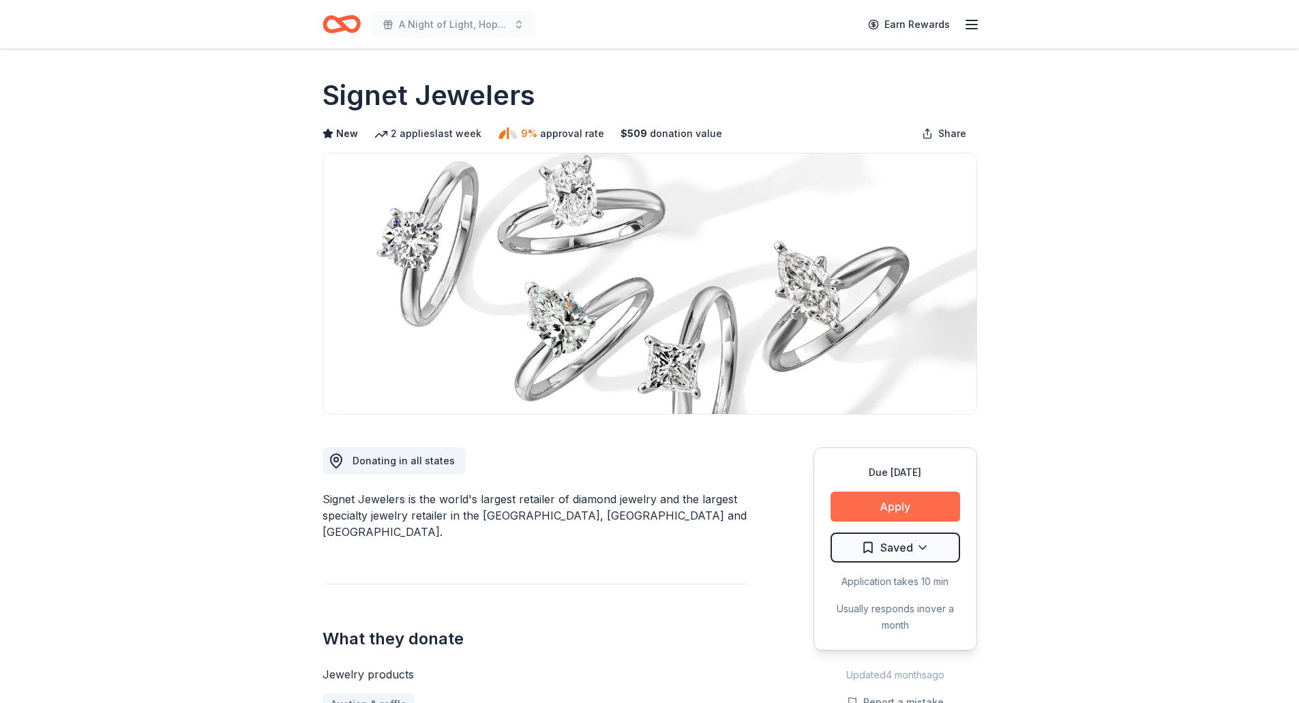
click at [899, 503] on button "Apply" at bounding box center [896, 507] width 130 height 30
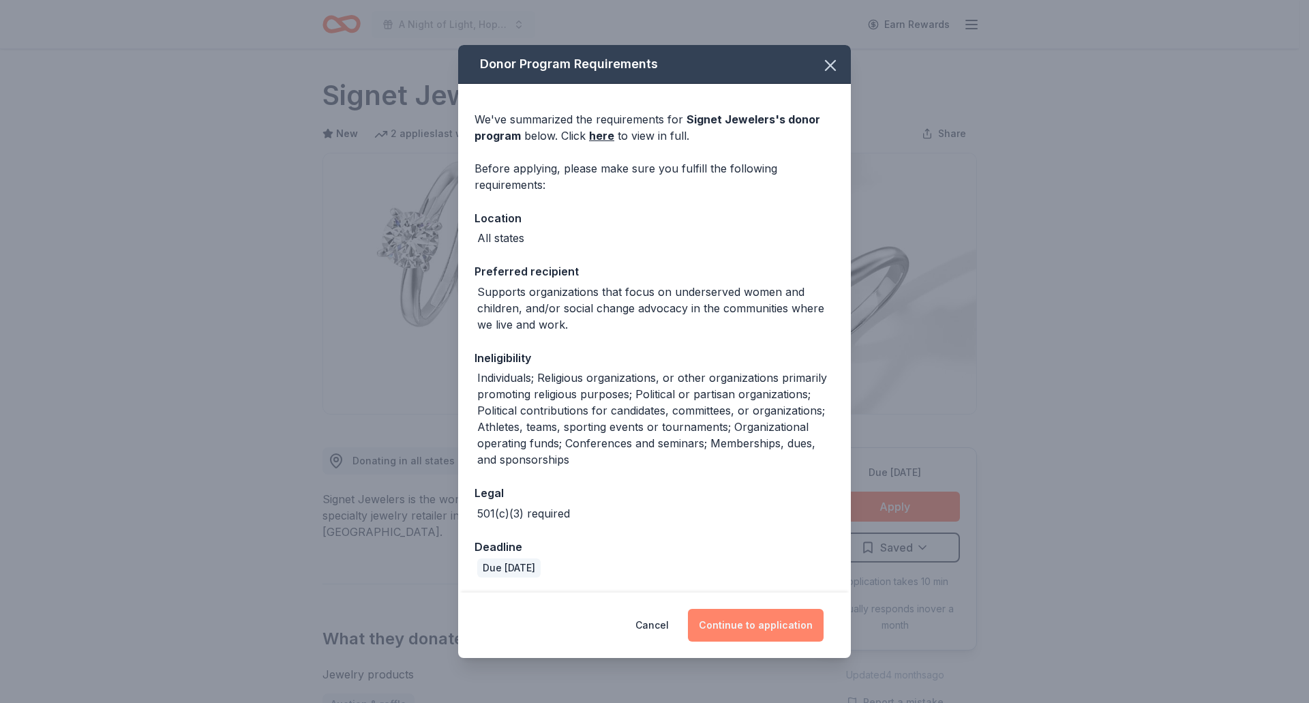
click at [792, 627] on button "Continue to application" at bounding box center [756, 625] width 136 height 33
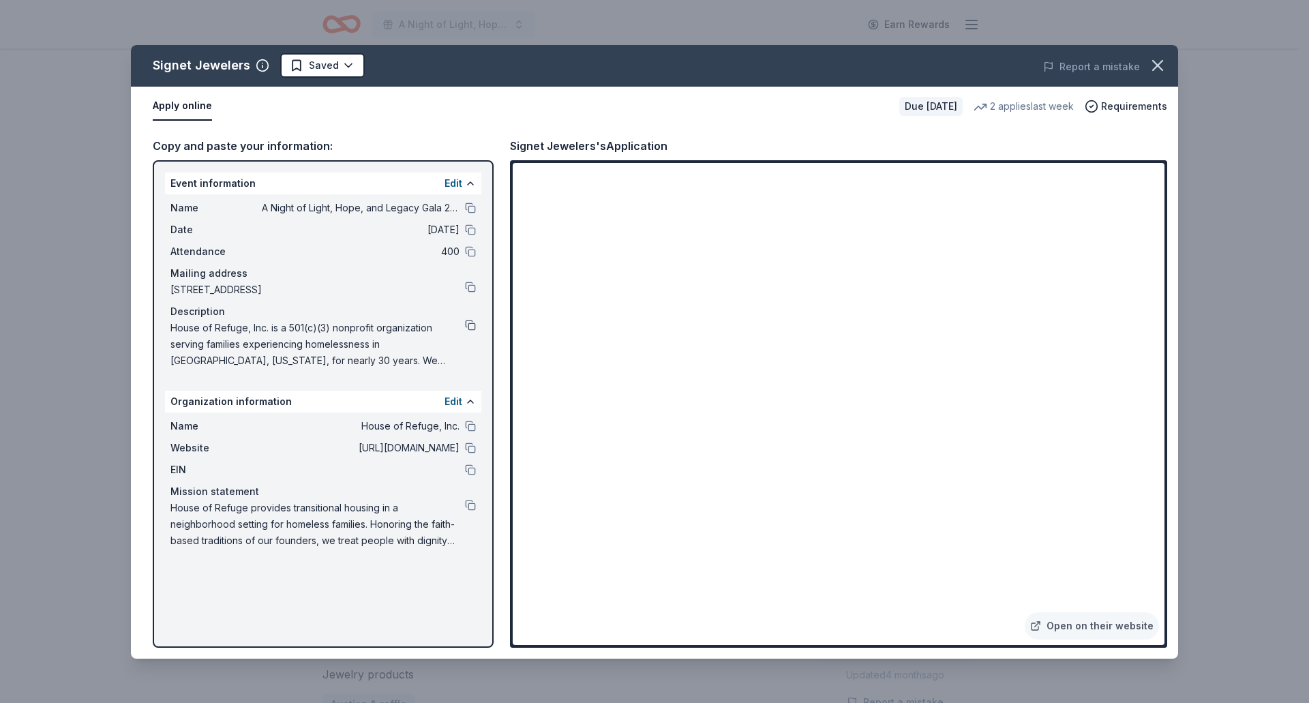
click at [471, 323] on button at bounding box center [470, 325] width 11 height 11
click at [1156, 69] on icon "button" at bounding box center [1157, 65] width 19 height 19
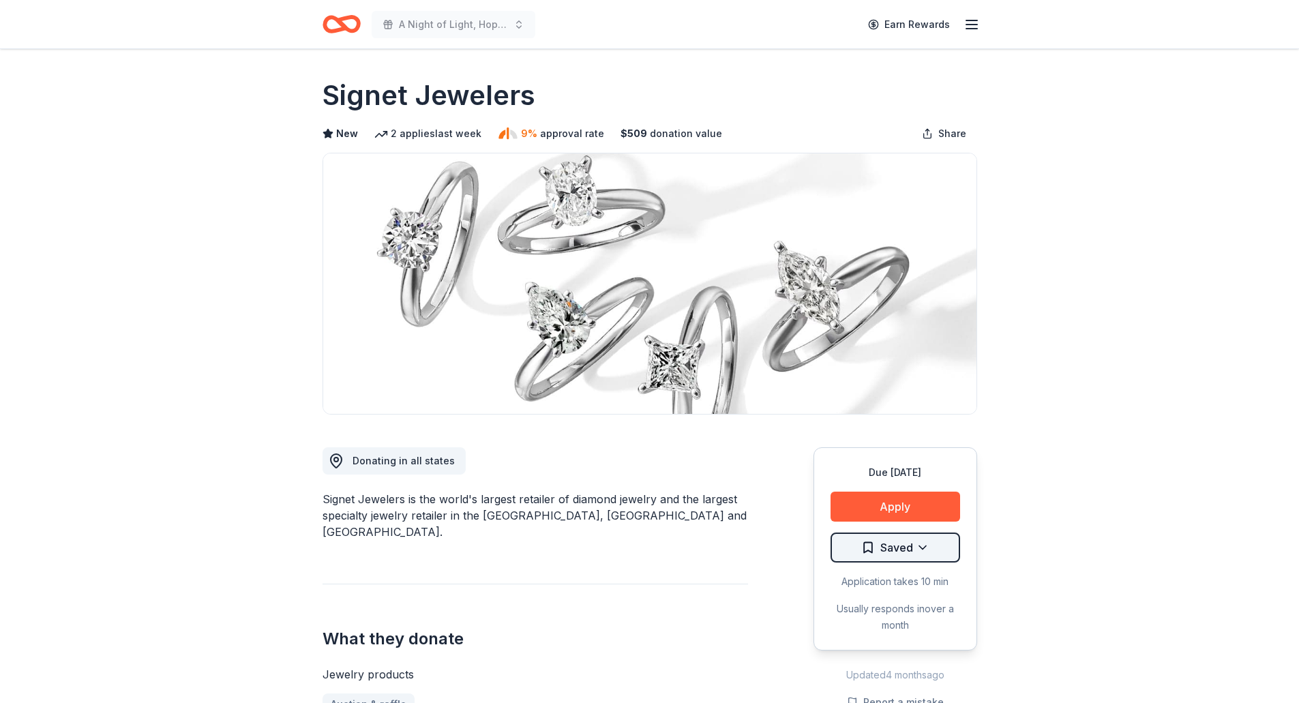
click at [931, 548] on html "A Night of Light, Hope, and Legacy Gala 2026 Earn Rewards Due in 81 days Share …" at bounding box center [649, 351] width 1299 height 703
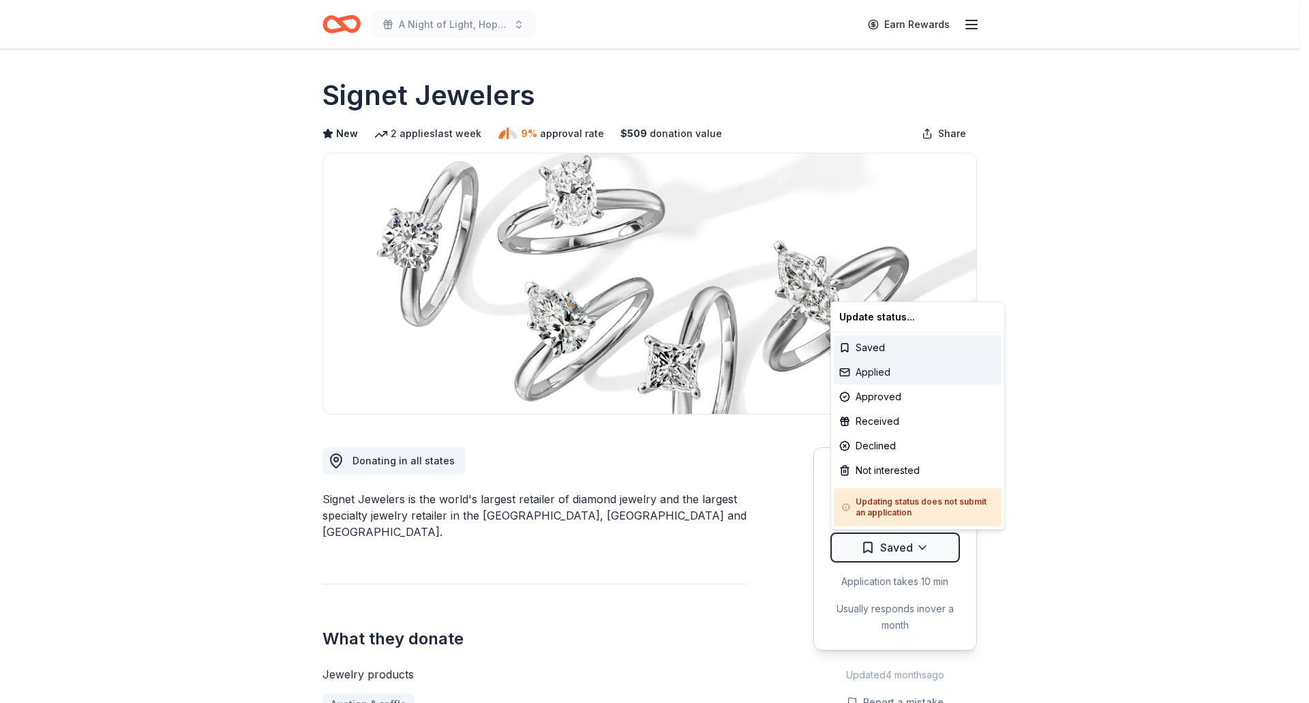
click at [897, 368] on div "Applied" at bounding box center [918, 372] width 168 height 25
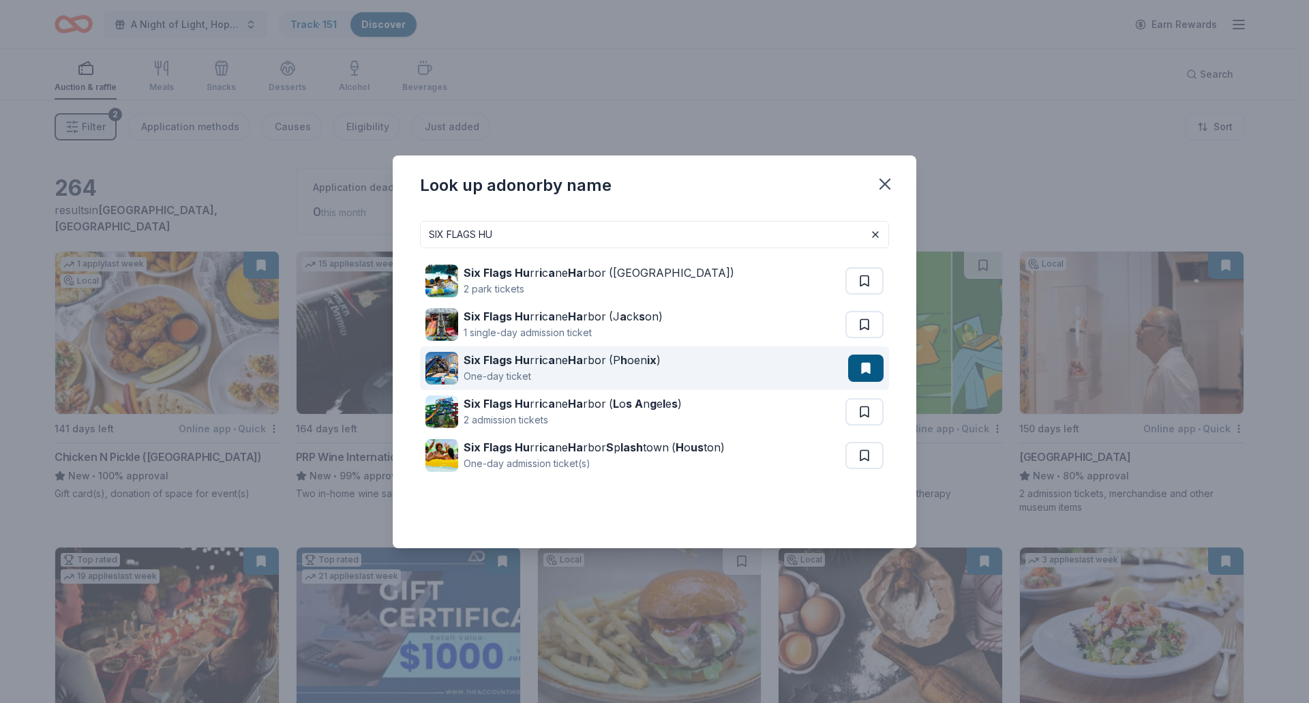
click at [562, 357] on div "Six Flags Hu rr i c a ne Ha rbor (P h oen ix )" at bounding box center [562, 360] width 197 height 16
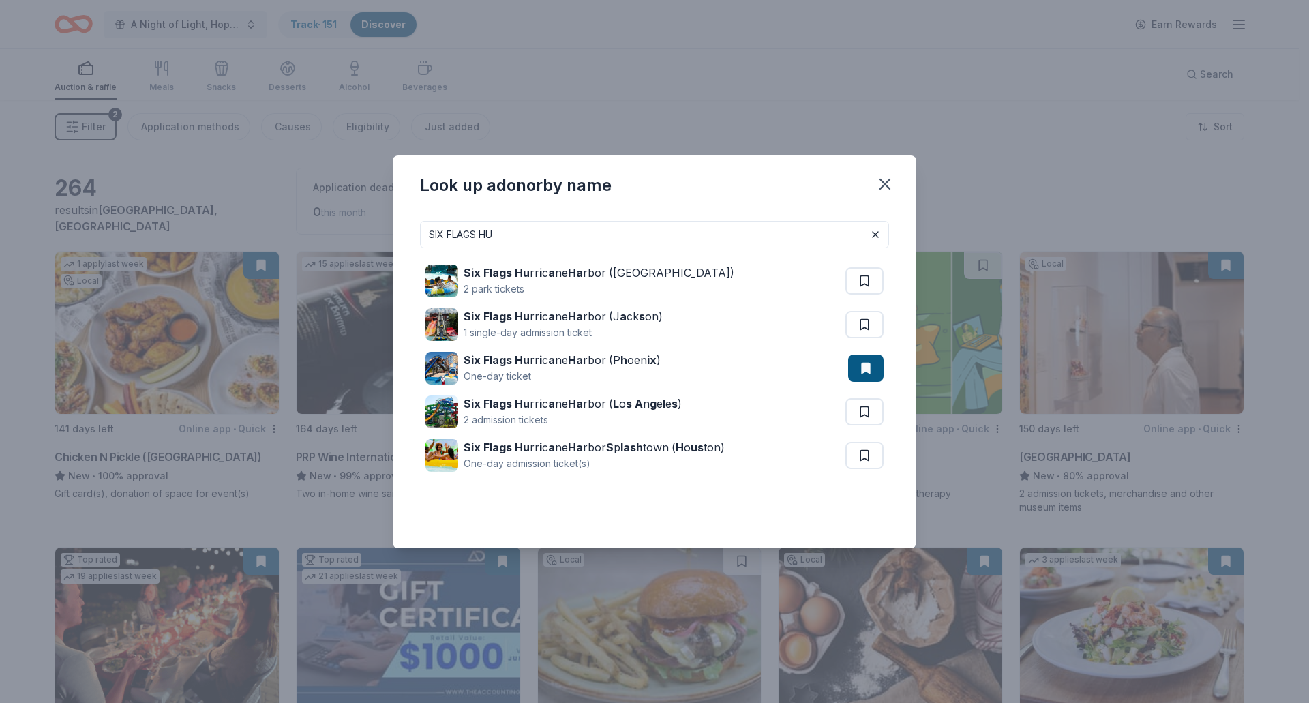
drag, startPoint x: 519, startPoint y: 237, endPoint x: 363, endPoint y: 239, distance: 155.5
click at [363, 239] on div "Look up a donor by name SIX FLAGS HU Six Flags Hu rr i c a ne Ha rbor (Concord)…" at bounding box center [654, 351] width 1309 height 703
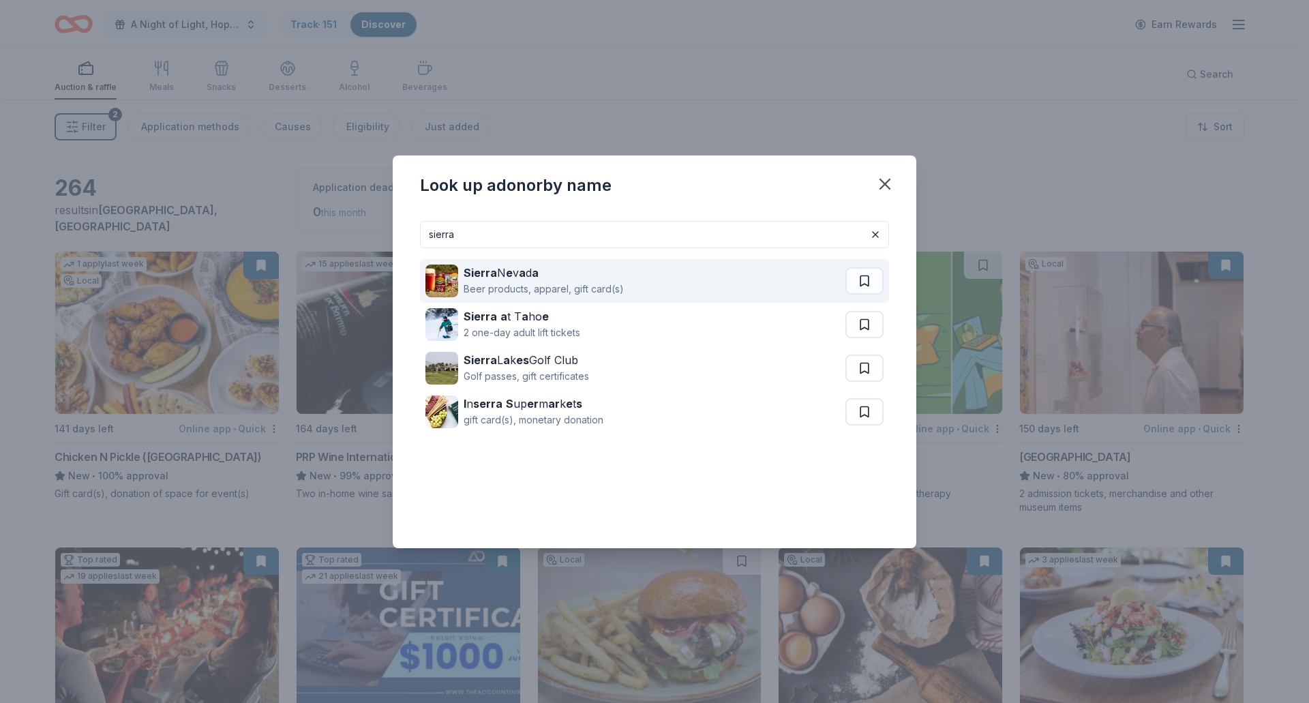
type input "sierra"
click at [495, 286] on div "Beer products, apparel, gift card(s)" at bounding box center [544, 289] width 160 height 16
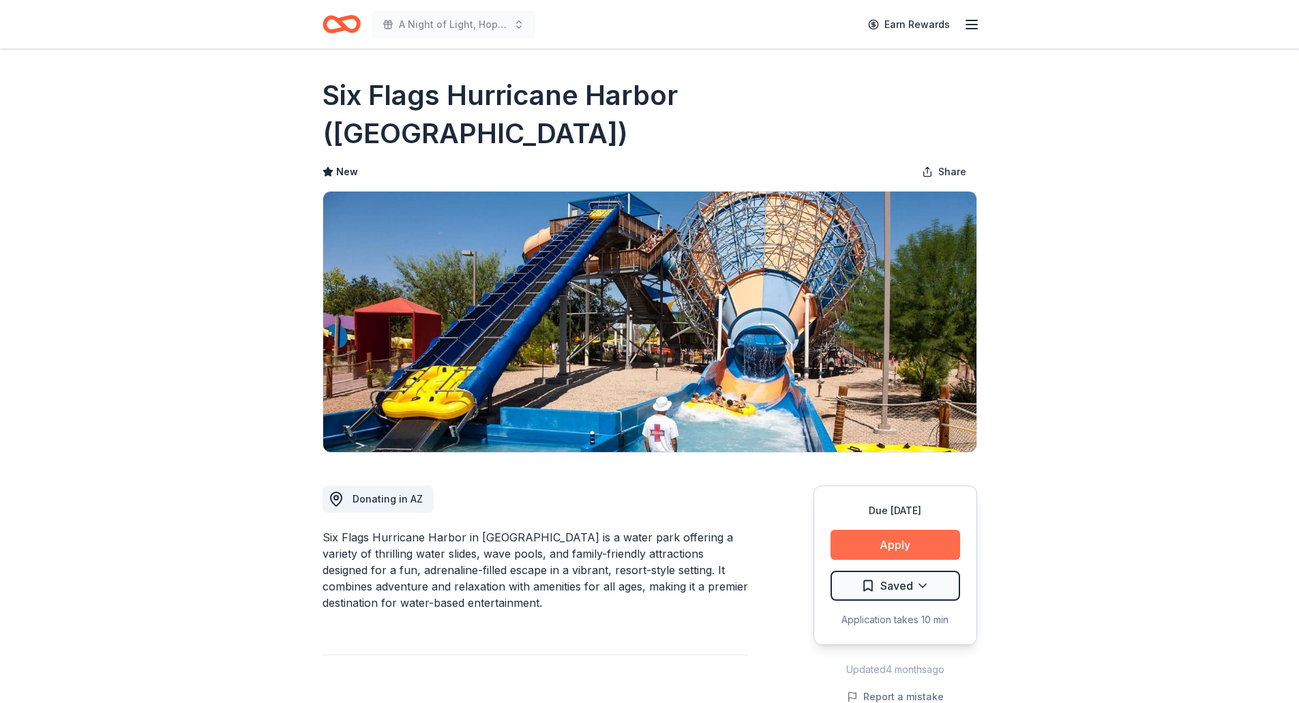
click at [908, 530] on button "Apply" at bounding box center [896, 545] width 130 height 30
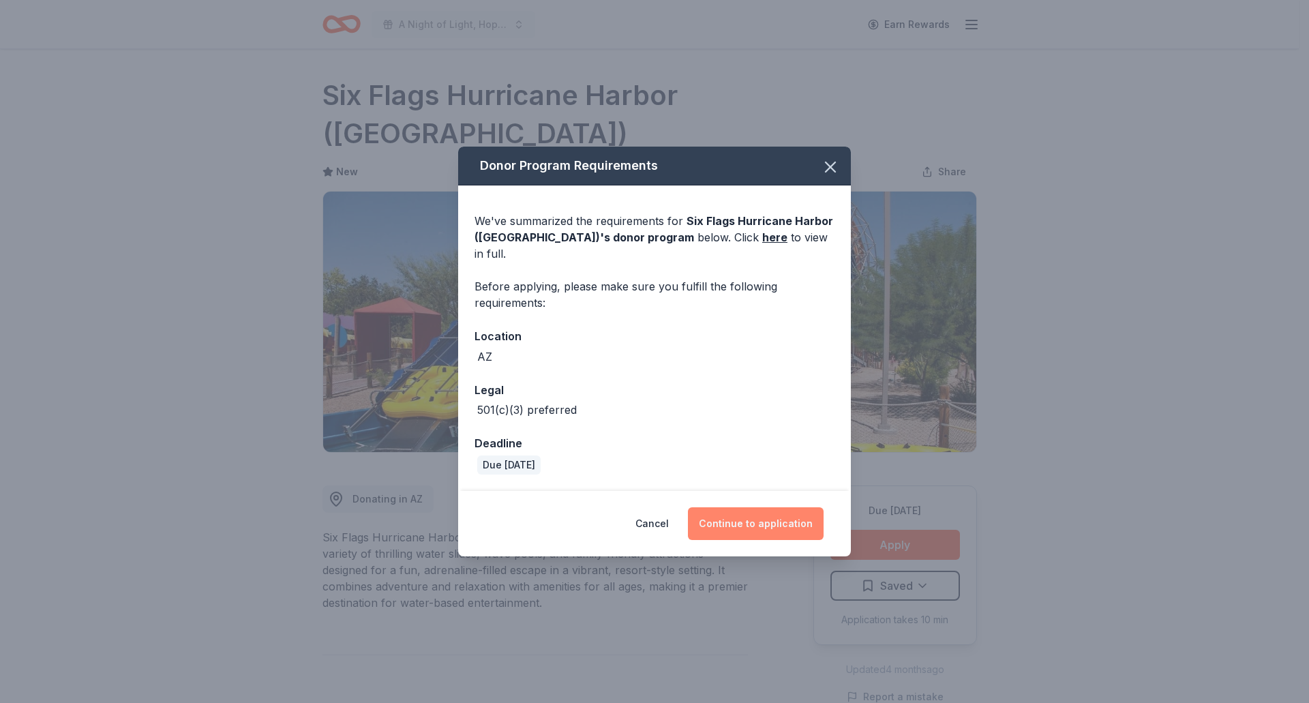
click at [724, 521] on button "Continue to application" at bounding box center [756, 523] width 136 height 33
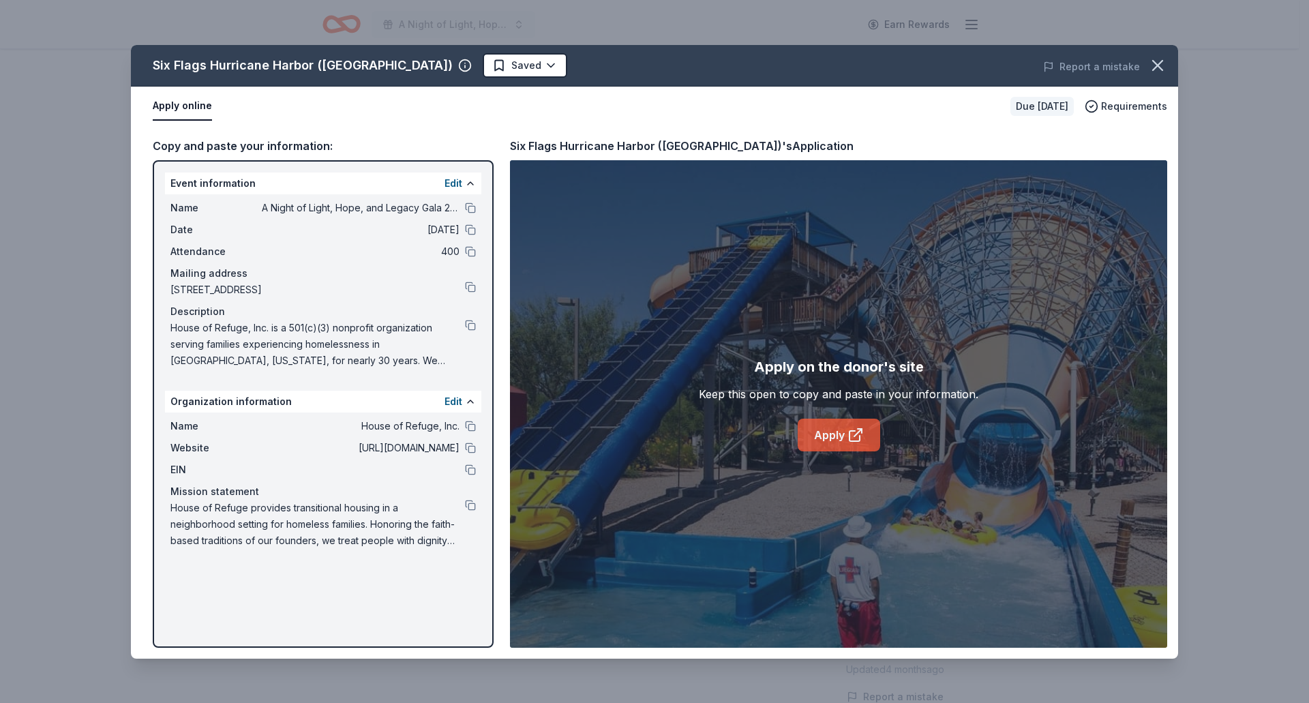
click at [844, 431] on link "Apply" at bounding box center [839, 435] width 83 height 33
click at [1154, 65] on icon "button" at bounding box center [1157, 65] width 19 height 19
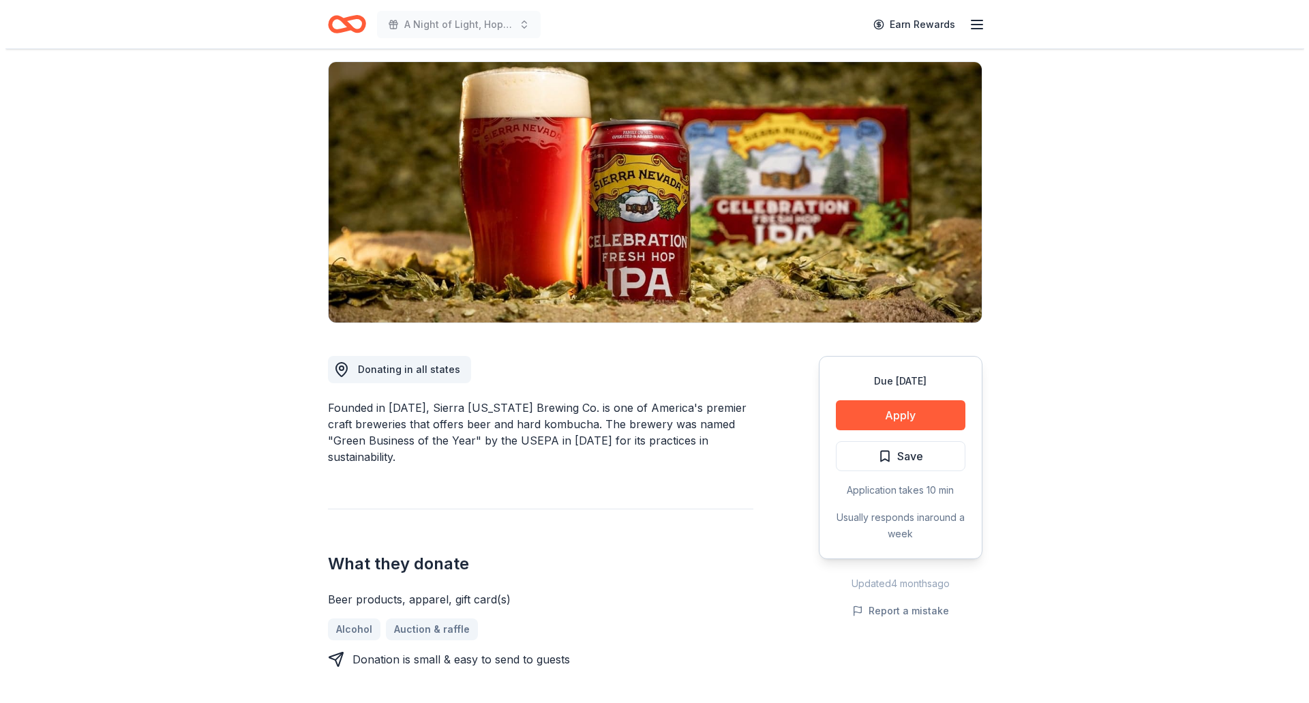
scroll to position [273, 0]
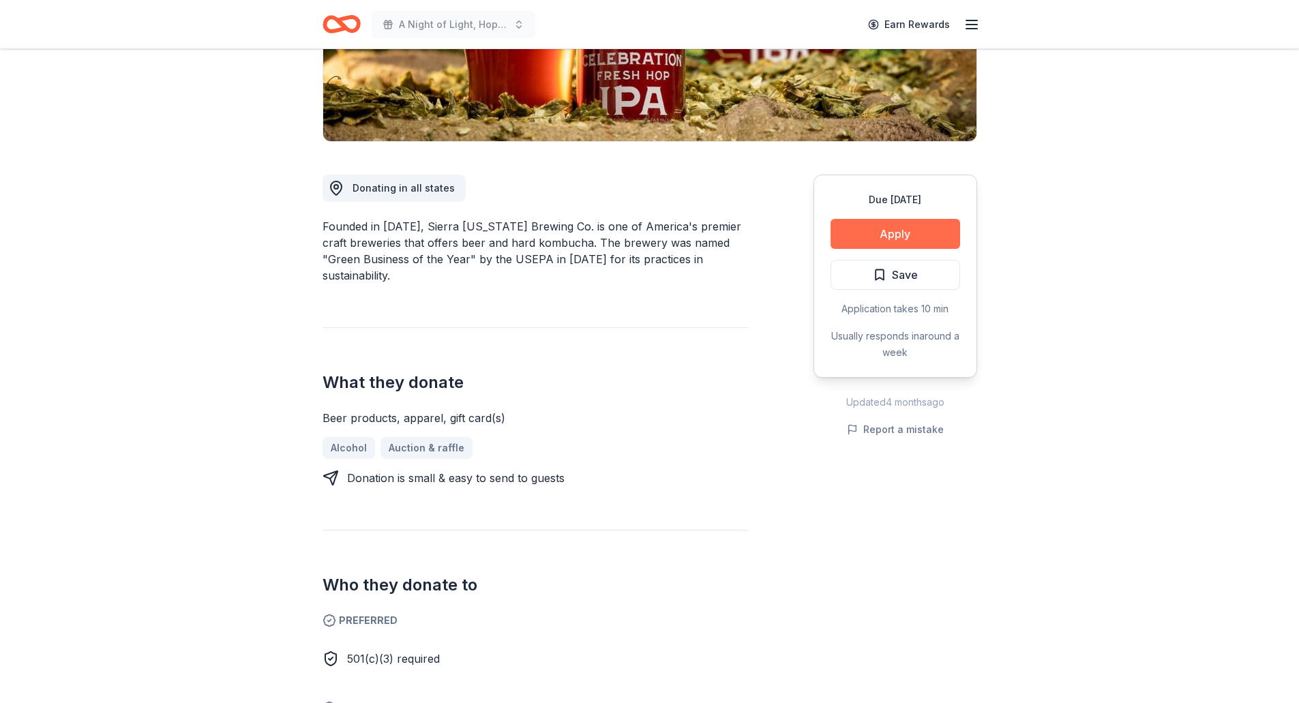
click at [906, 233] on button "Apply" at bounding box center [896, 234] width 130 height 30
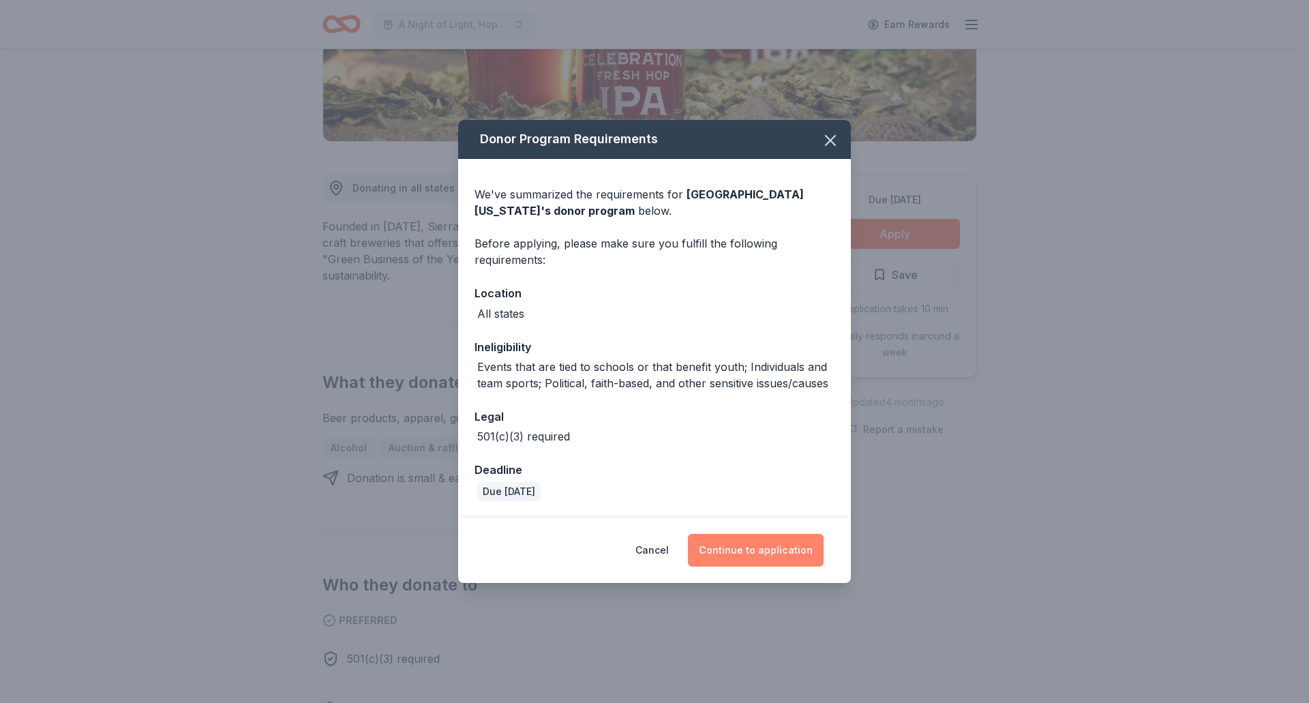
click at [746, 542] on button "Continue to application" at bounding box center [756, 550] width 136 height 33
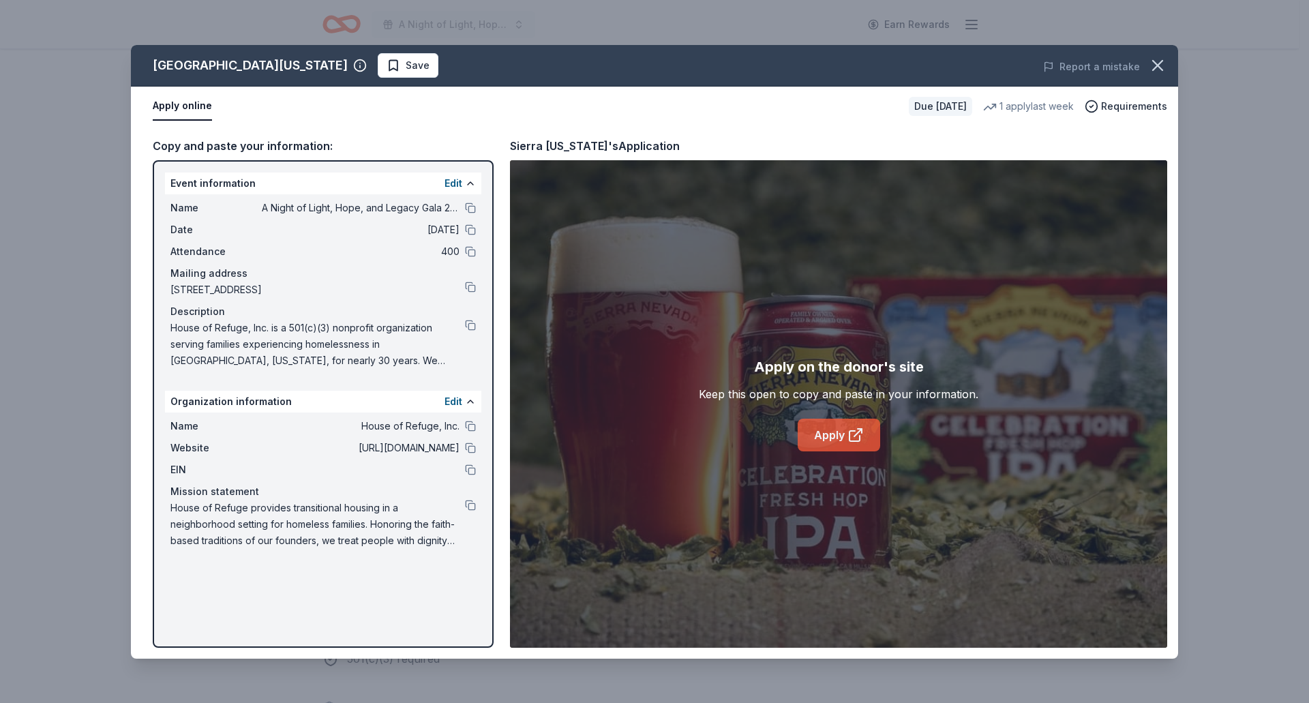
click at [819, 423] on link "Apply" at bounding box center [839, 435] width 83 height 33
